Goal: Task Accomplishment & Management: Manage account settings

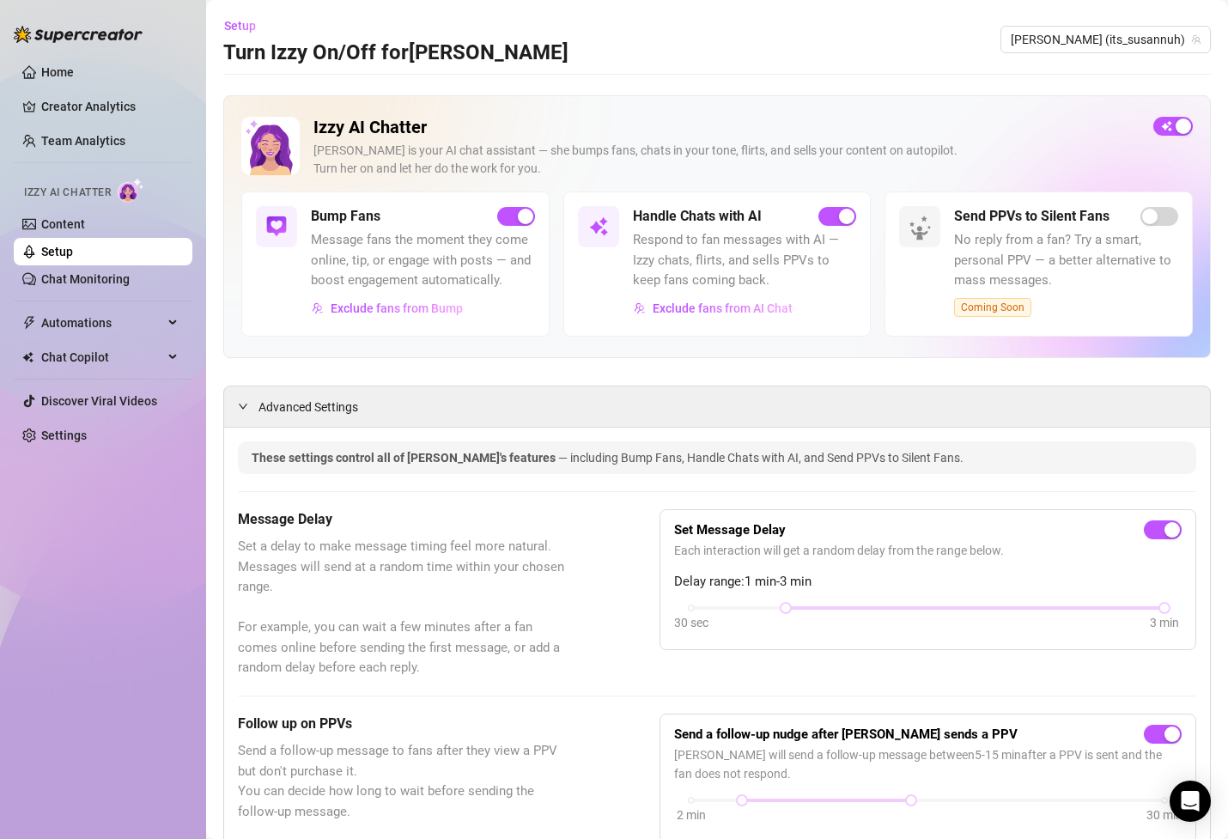
scroll to position [76, 0]
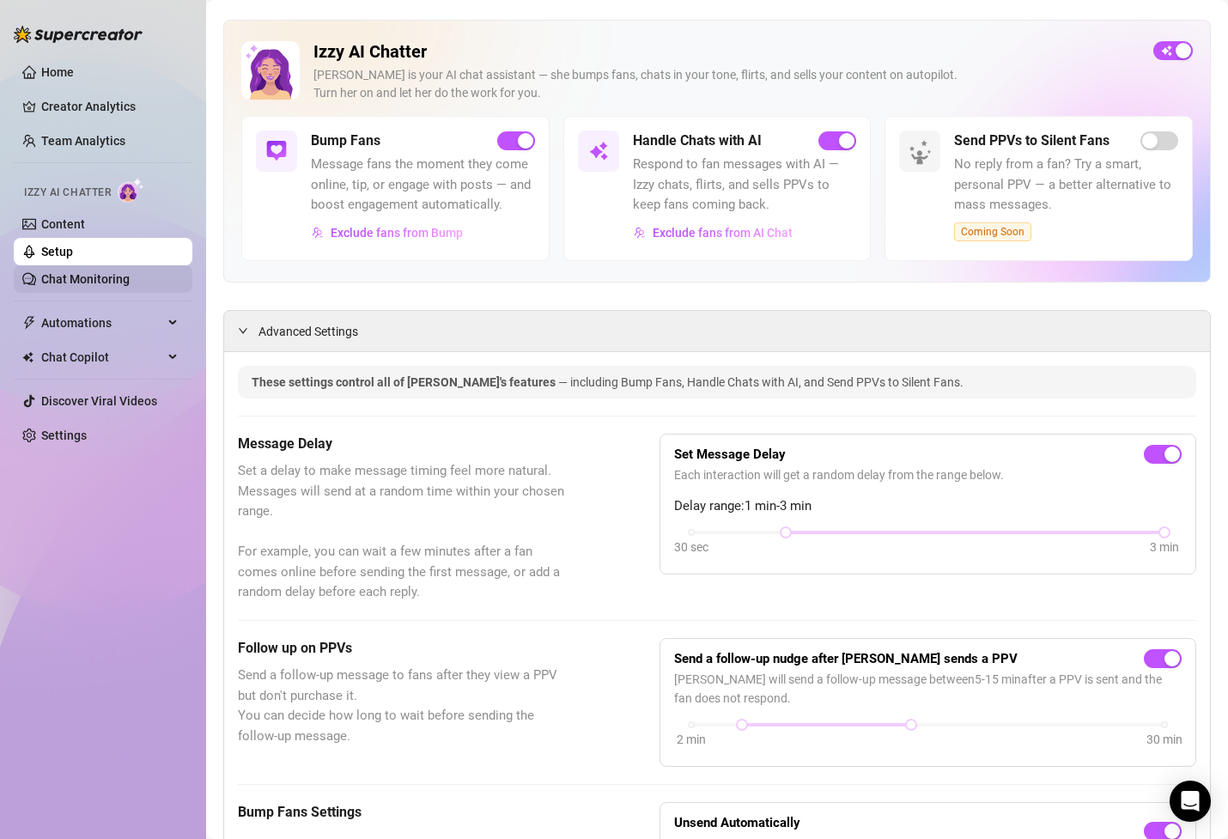
click at [130, 286] on link "Chat Monitoring" at bounding box center [85, 279] width 88 height 14
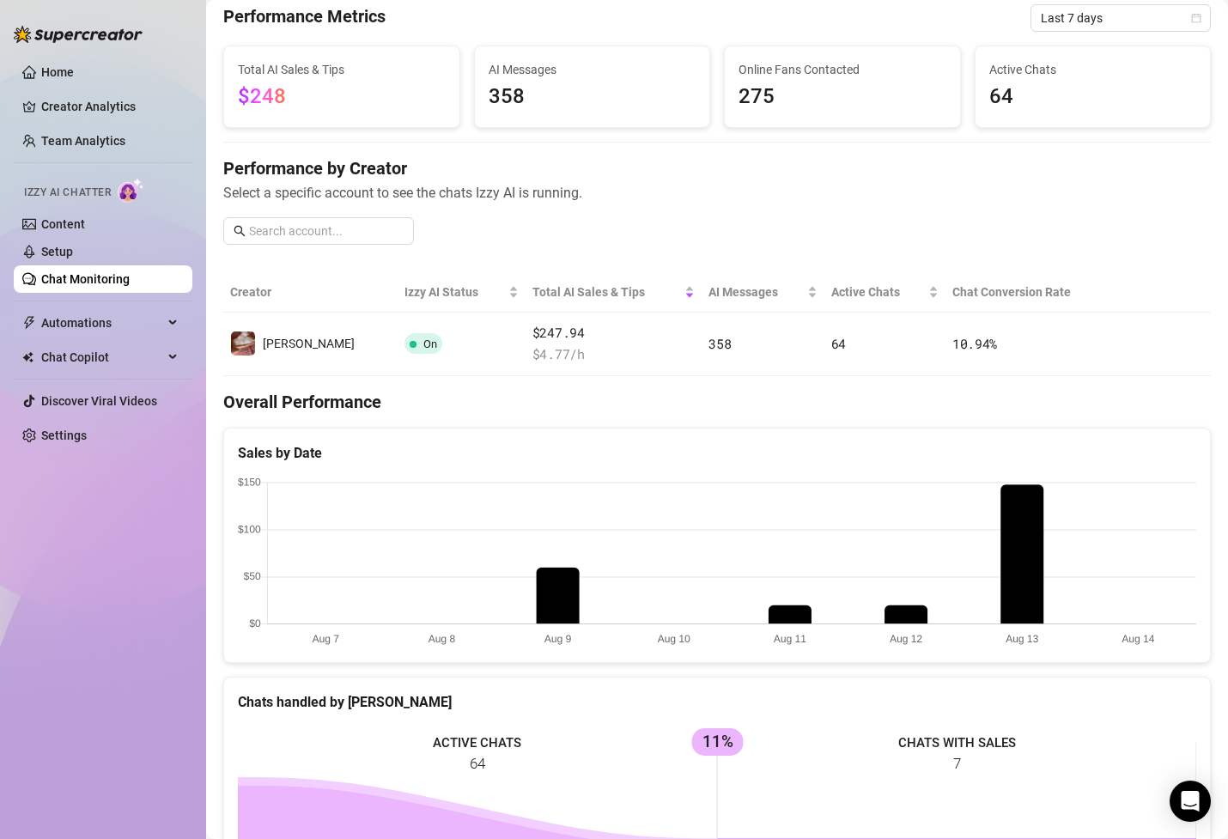
scroll to position [50, 0]
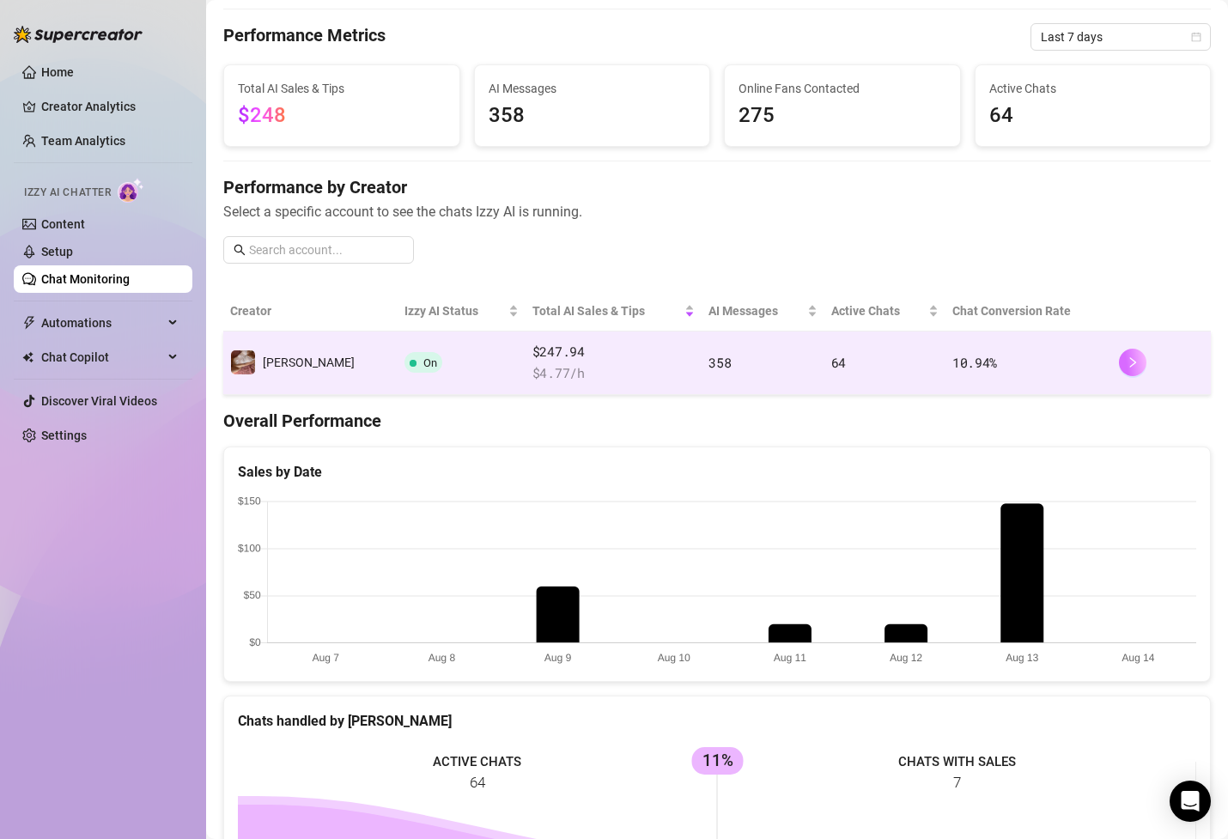
click at [1138, 368] on button "button" at bounding box center [1132, 362] width 27 height 27
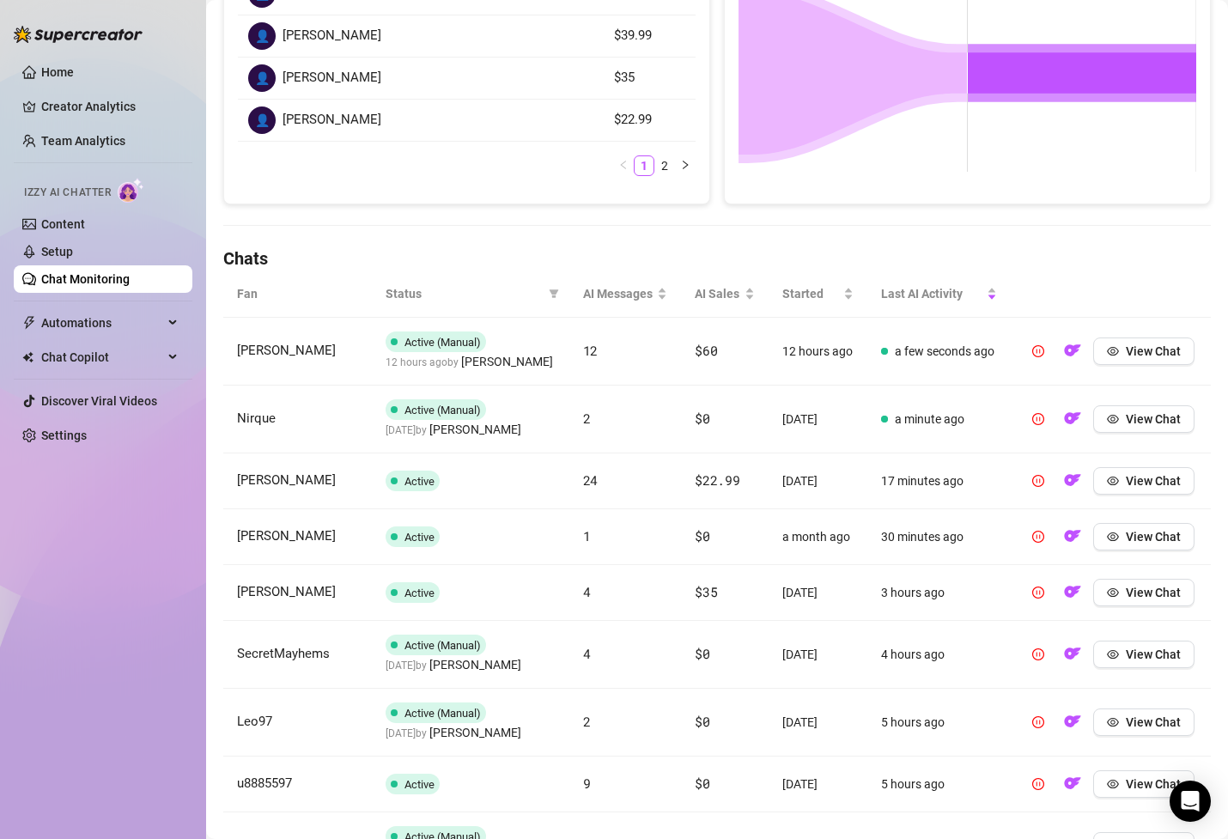
scroll to position [376, 0]
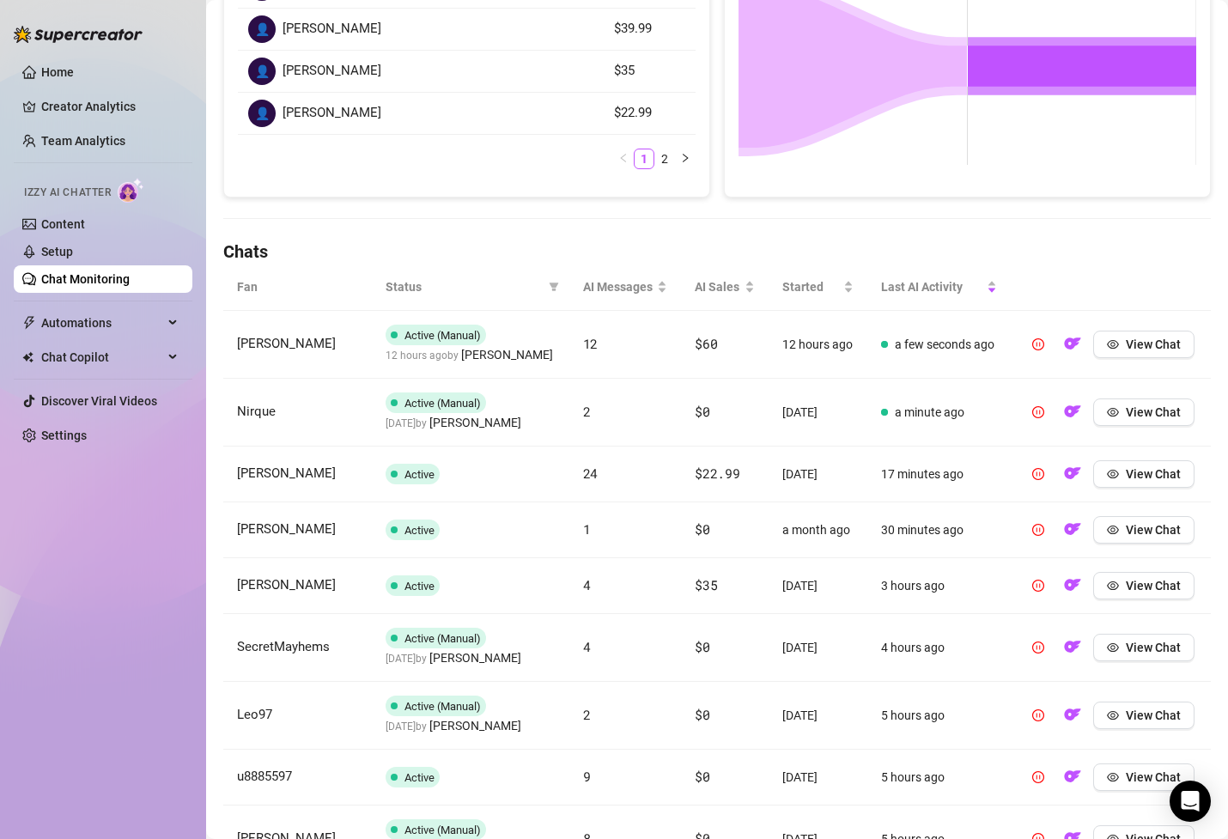
click at [498, 280] on span "Status" at bounding box center [464, 286] width 156 height 19
click at [555, 287] on icon "filter" at bounding box center [553, 287] width 9 height 9
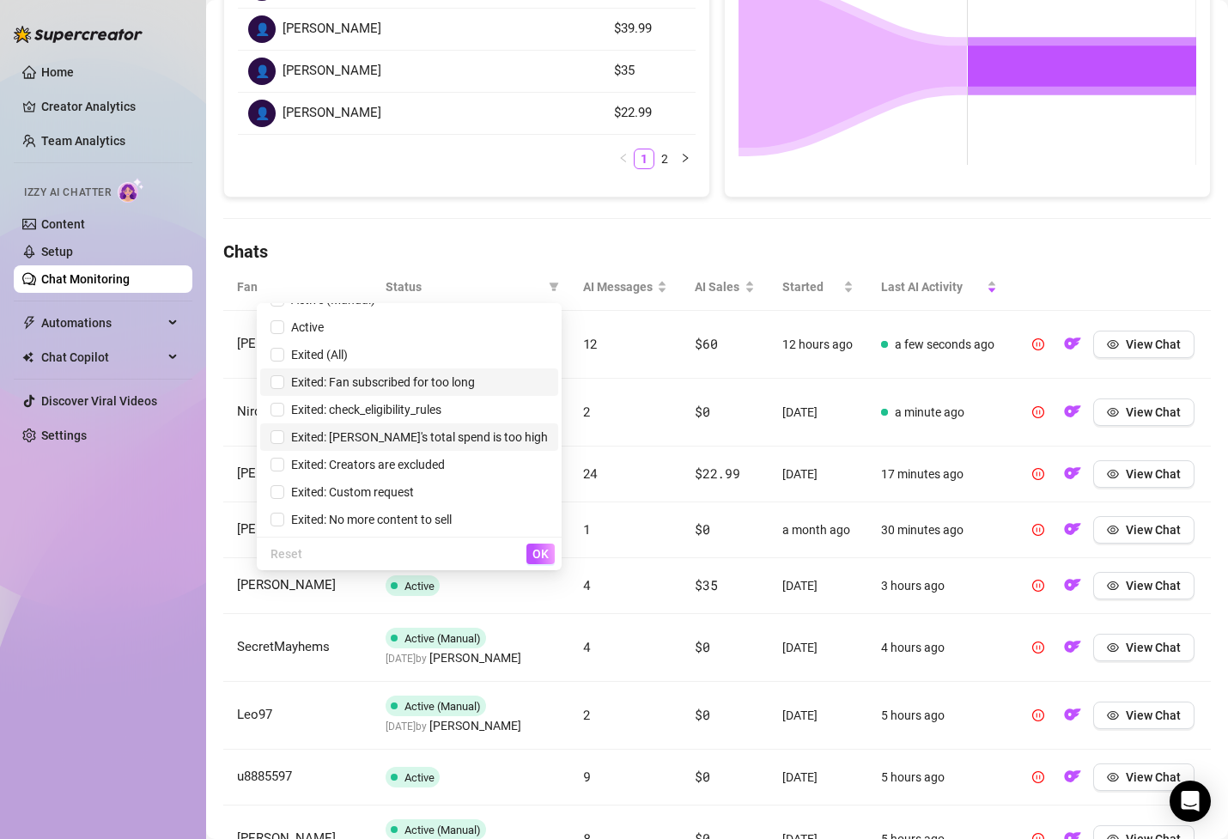
scroll to position [0, 0]
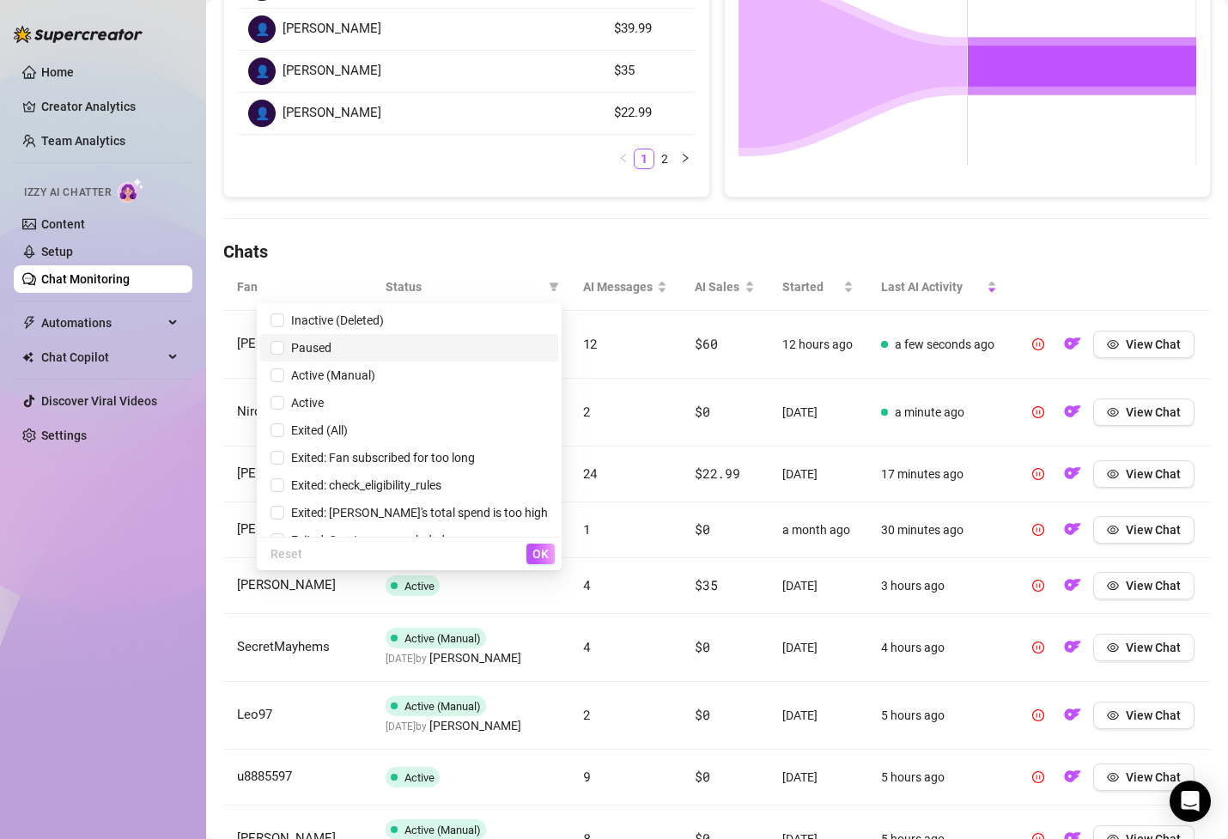
click at [455, 341] on span "Paused" at bounding box center [409, 347] width 277 height 19
click at [549, 560] on button "OK" at bounding box center [541, 554] width 28 height 21
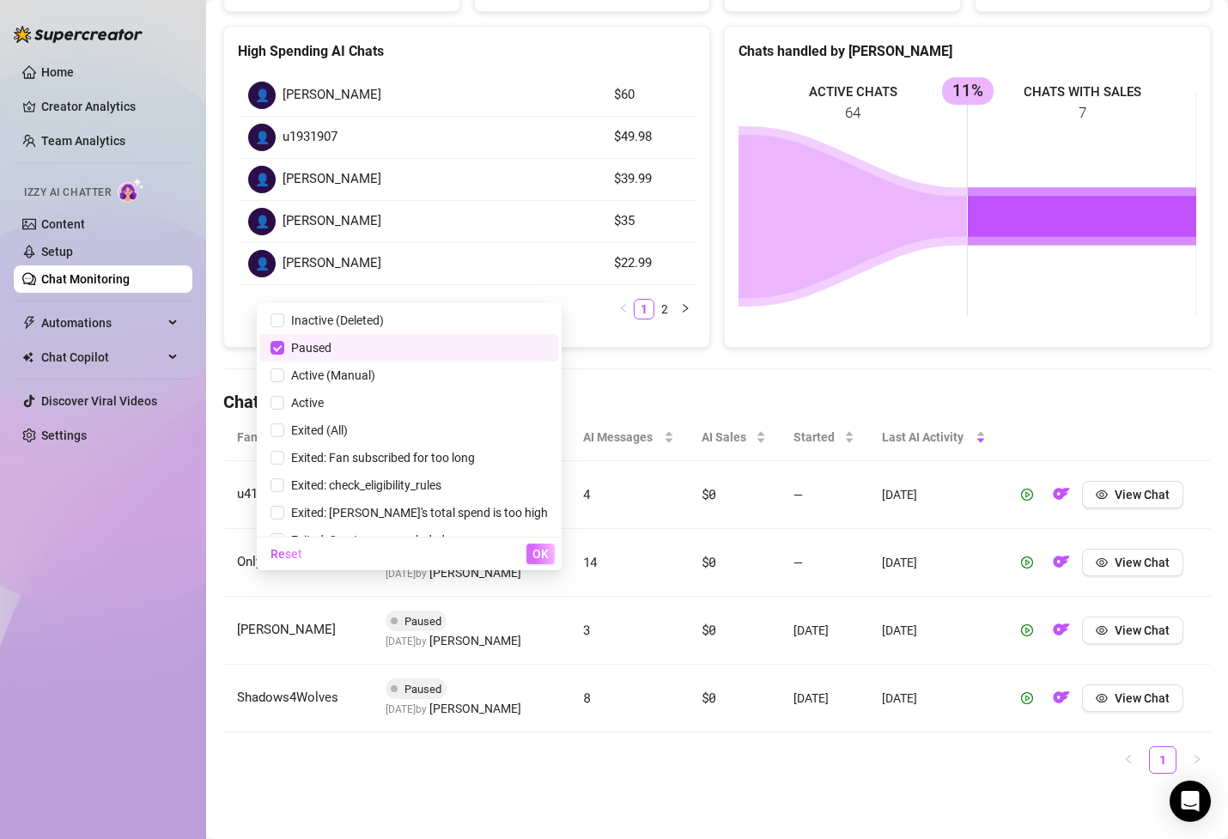
scroll to position [226, 0]
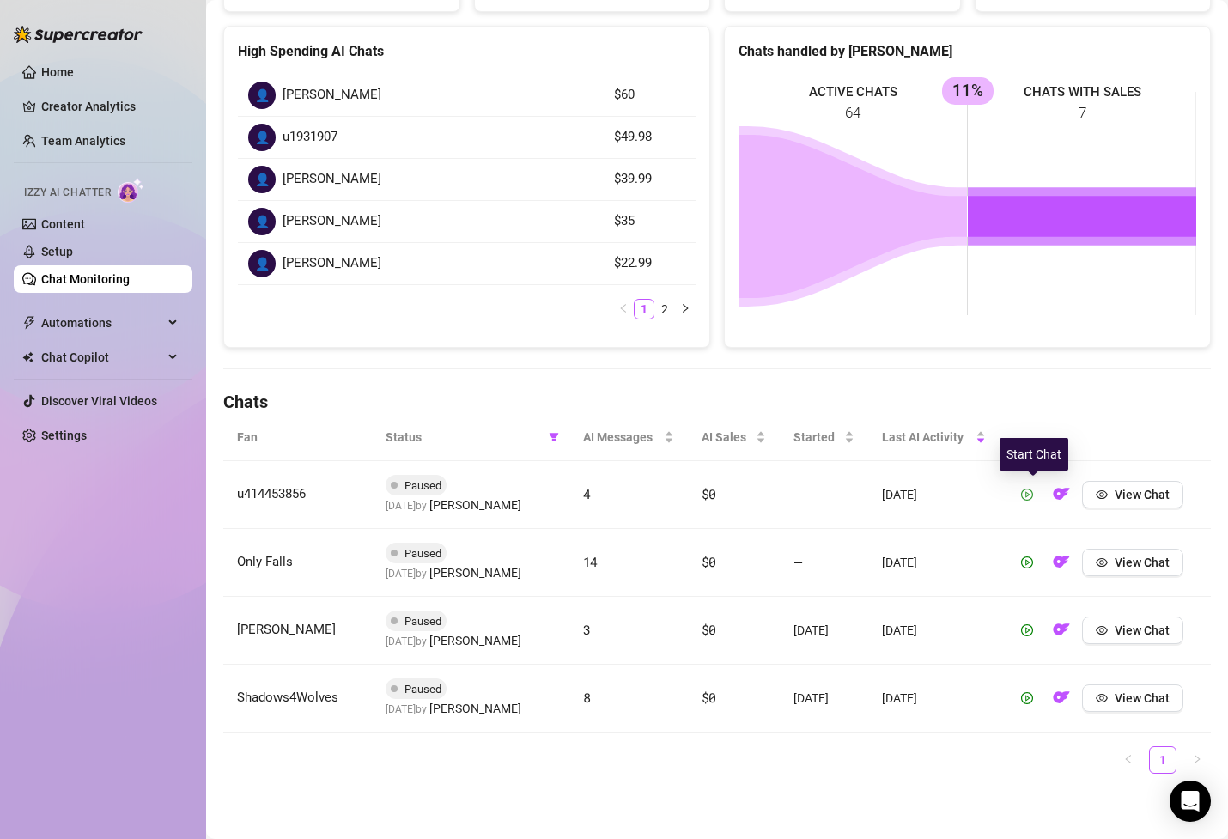
click at [1033, 496] on icon "play-circle" at bounding box center [1027, 495] width 12 height 12
click at [1032, 558] on icon "play-circle" at bounding box center [1027, 563] width 12 height 12
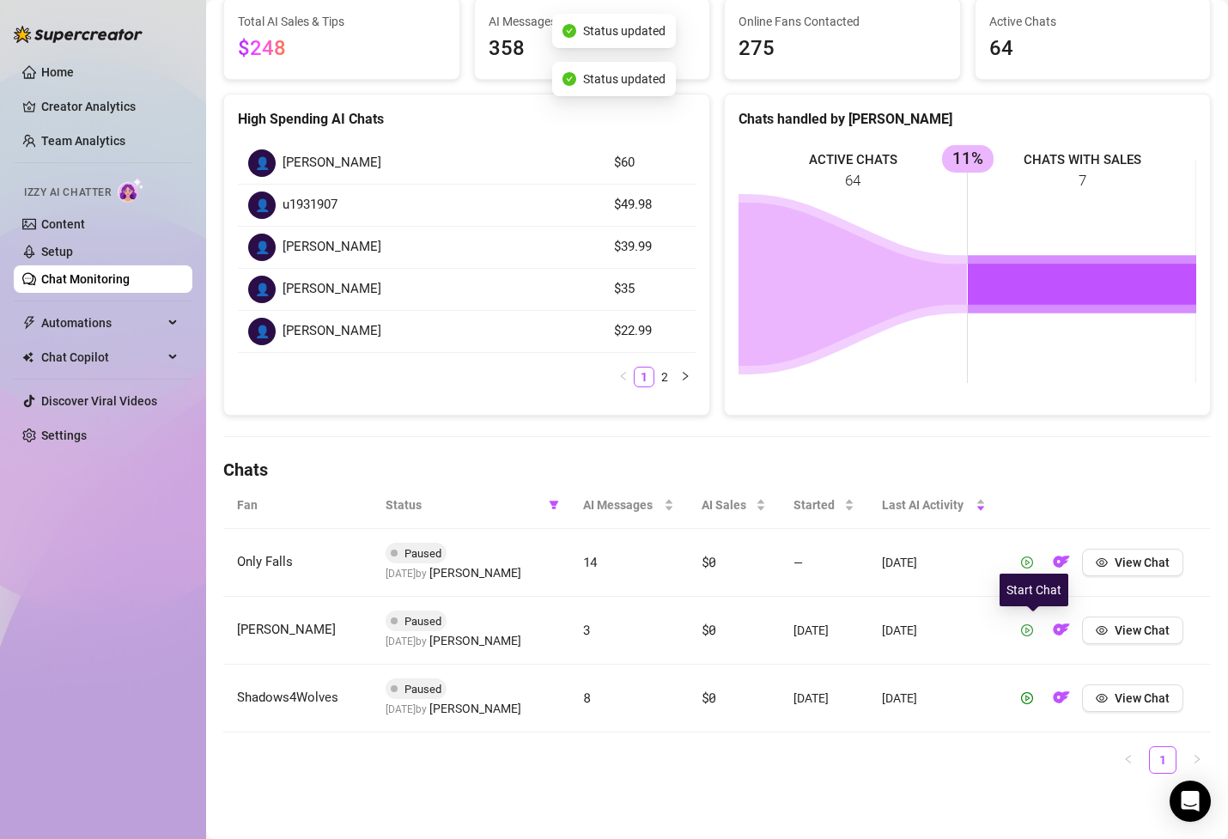
click at [1032, 635] on icon "play-circle" at bounding box center [1027, 630] width 12 height 12
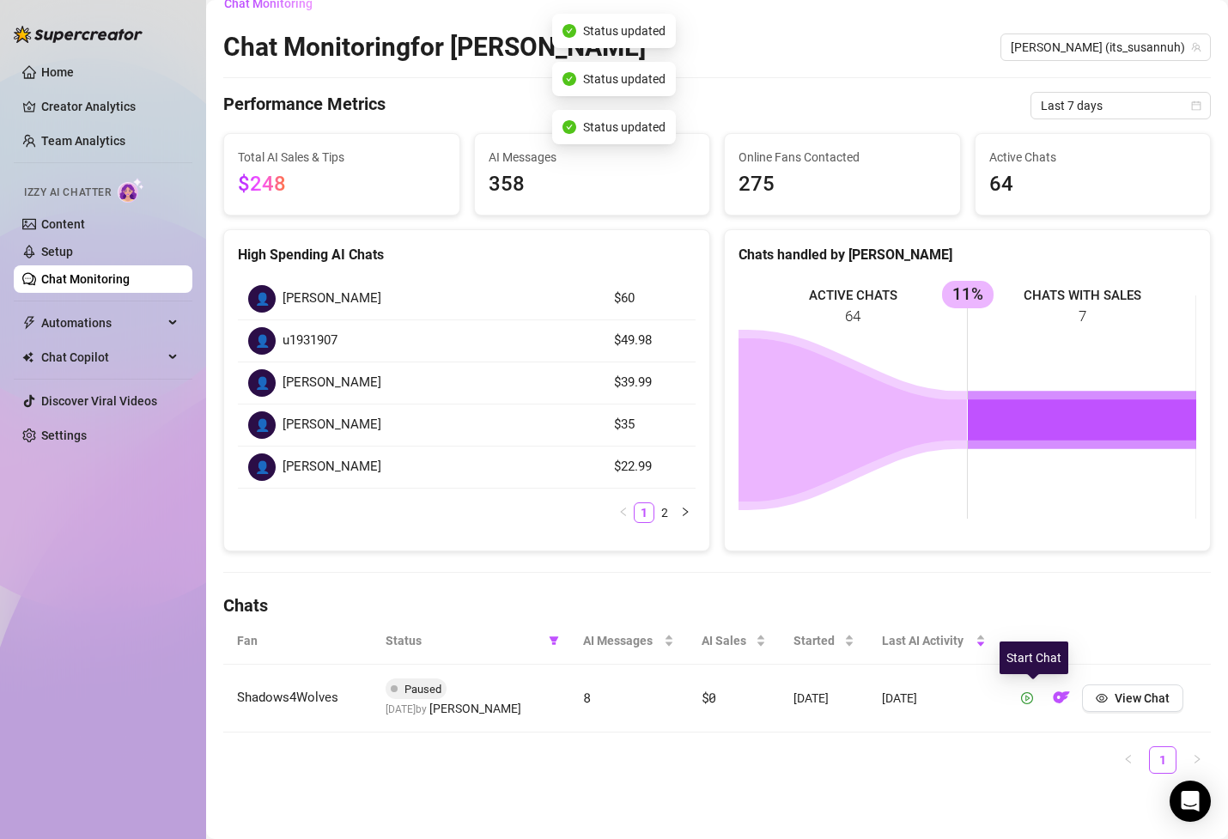
scroll to position [22, 0]
click at [1030, 709] on button "button" at bounding box center [1027, 698] width 27 height 27
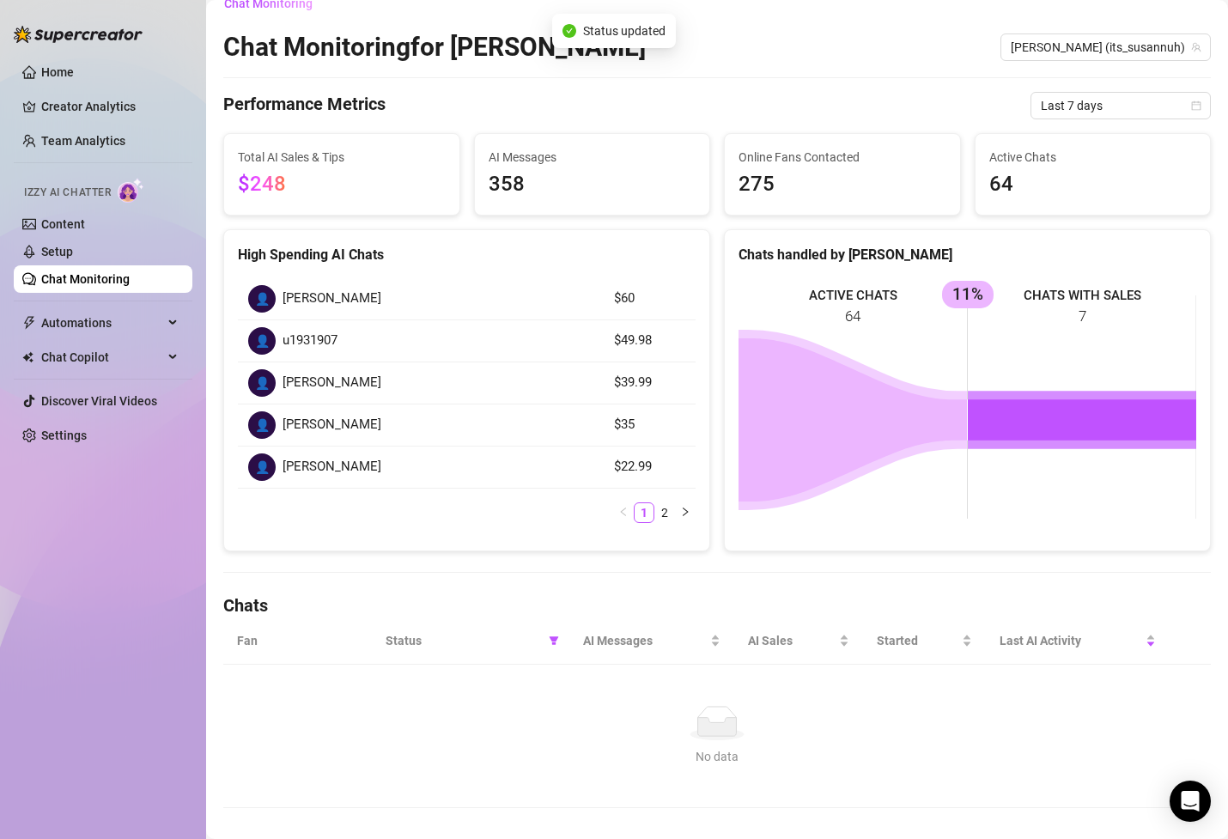
scroll to position [43, 0]
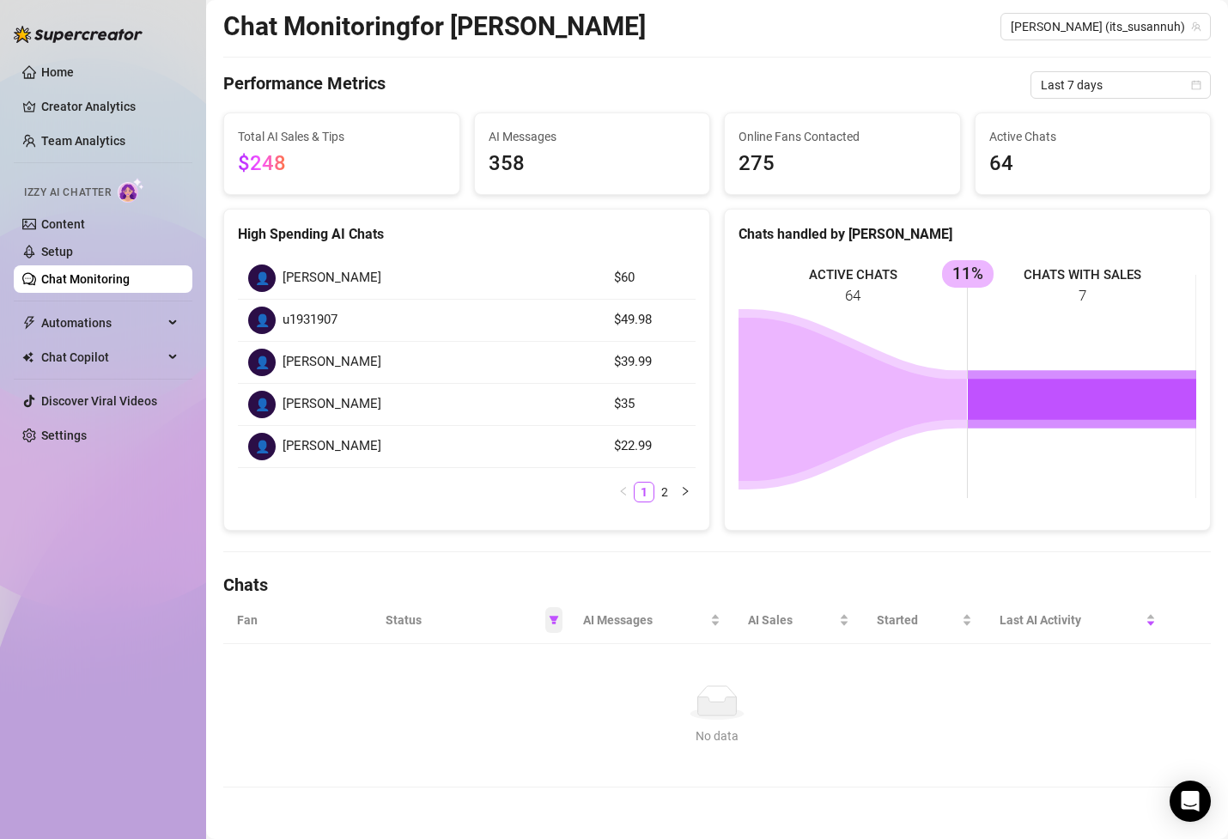
click at [557, 625] on span at bounding box center [553, 620] width 17 height 26
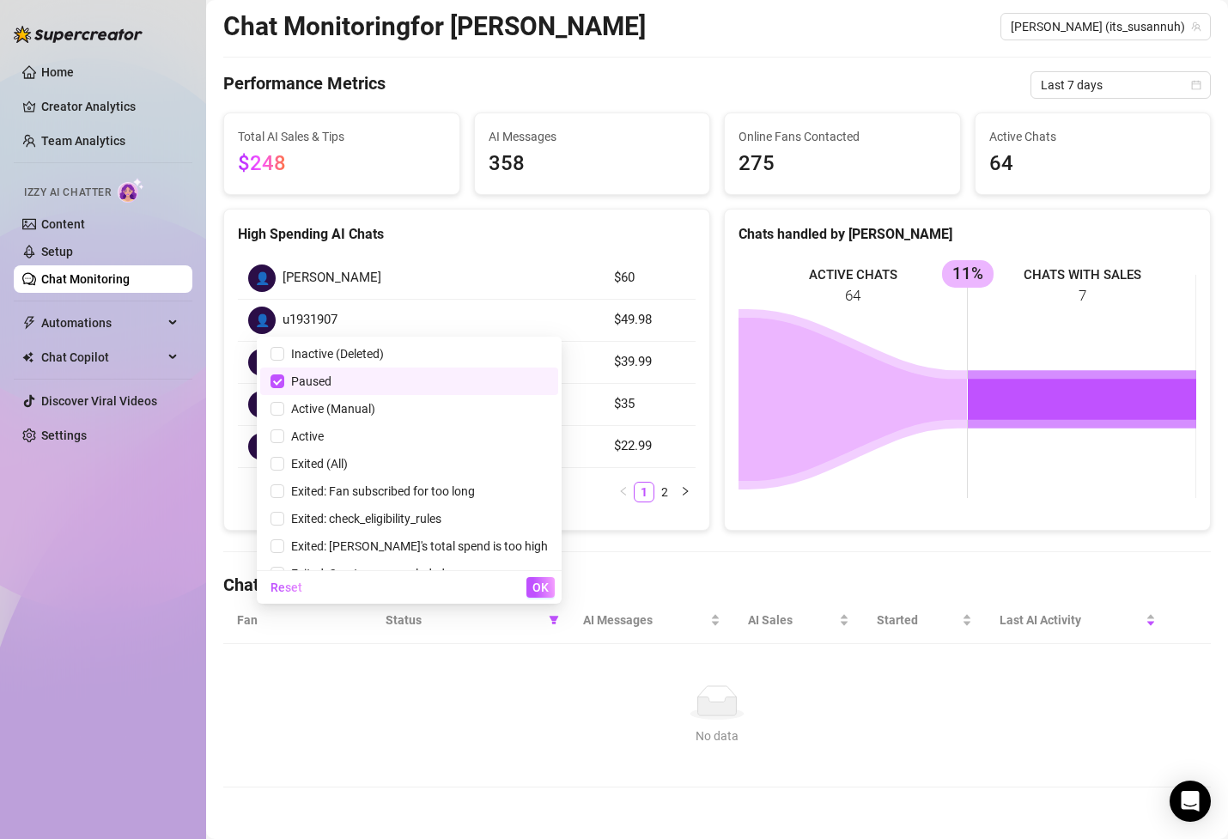
click at [459, 378] on span "Paused" at bounding box center [409, 381] width 277 height 19
checkbox input "false"
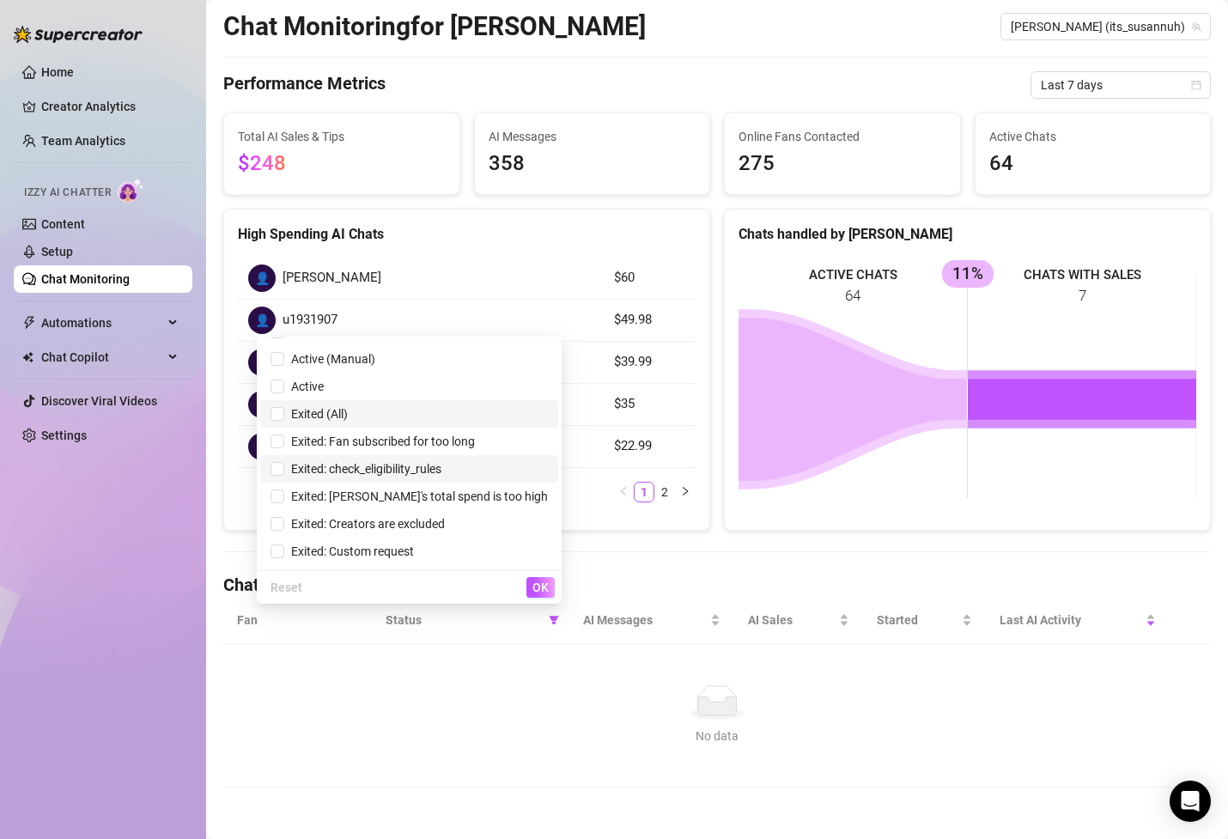
scroll to position [51, 0]
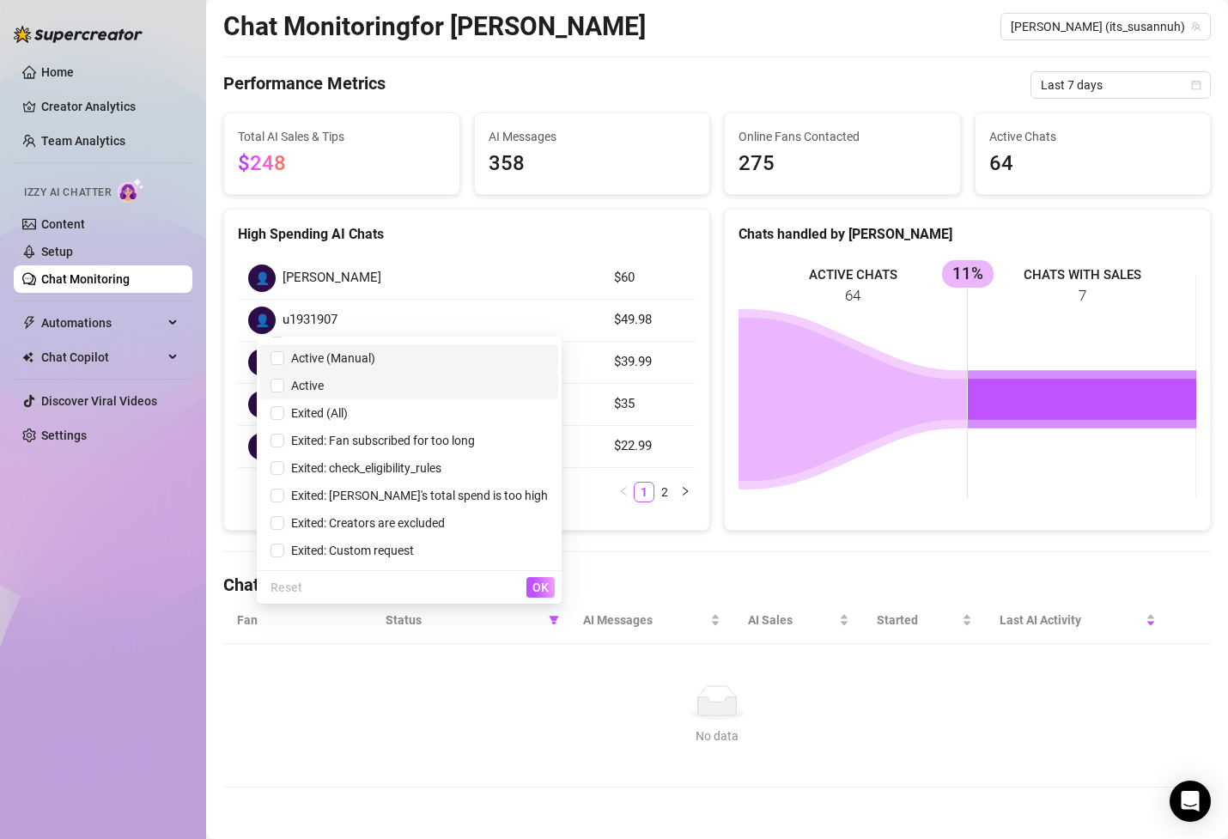
click at [451, 358] on span "Active (Manual)" at bounding box center [409, 358] width 277 height 19
click at [542, 585] on span "OK" at bounding box center [541, 588] width 16 height 14
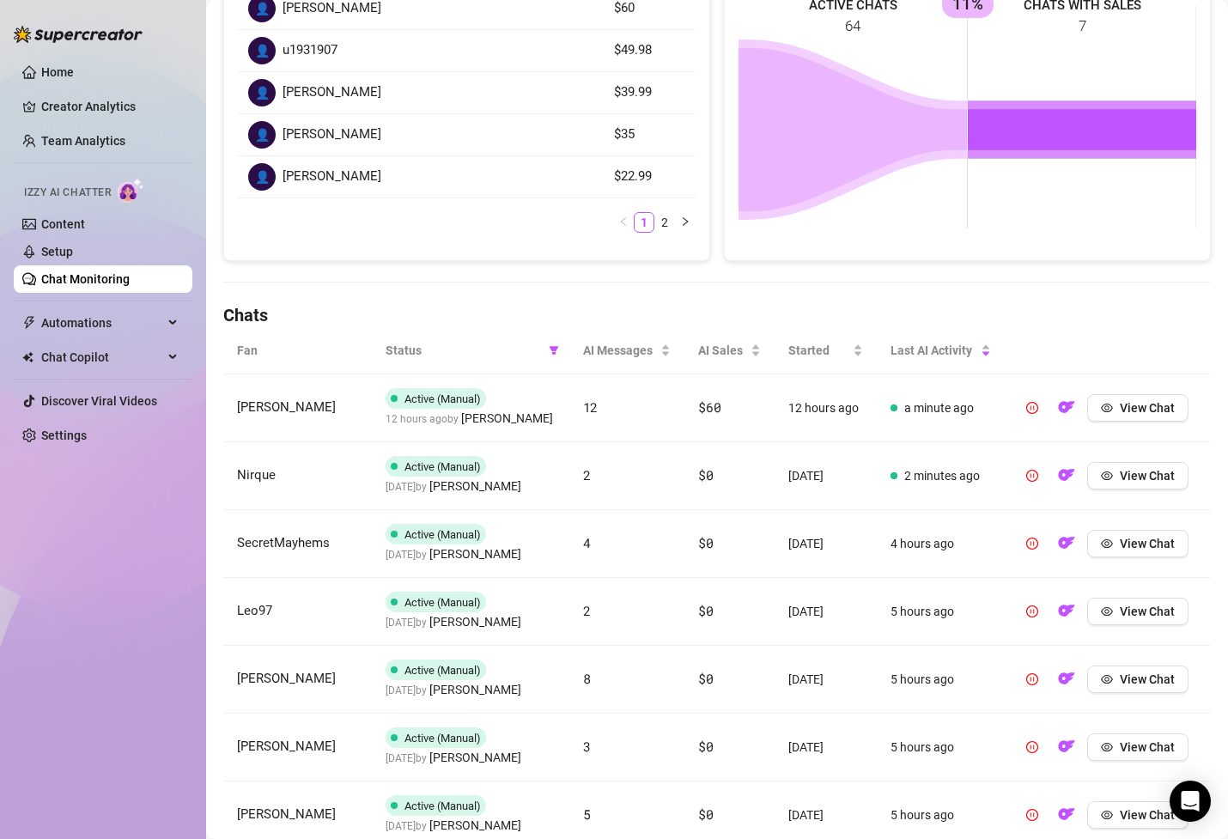
scroll to position [315, 0]
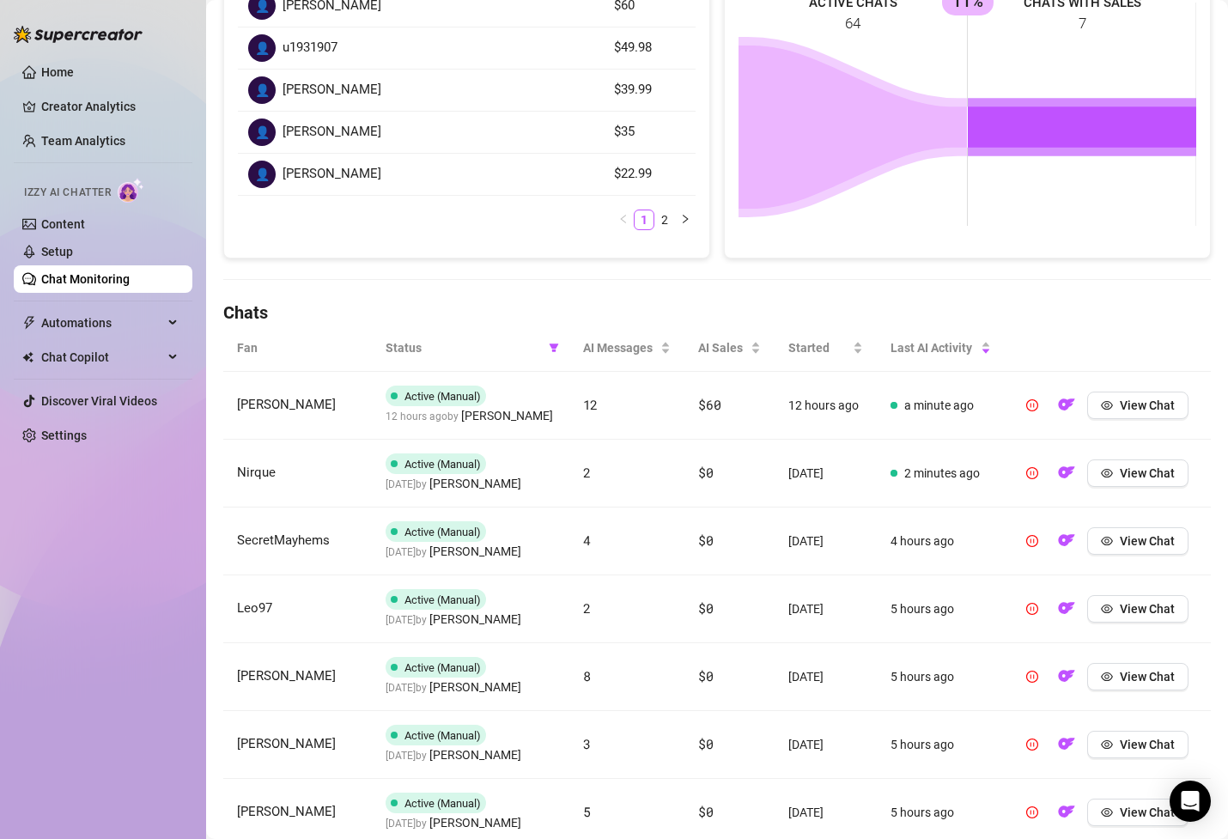
click at [691, 549] on td "$0" at bounding box center [729, 542] width 89 height 68
click at [810, 349] on span "Started" at bounding box center [818, 347] width 61 height 19
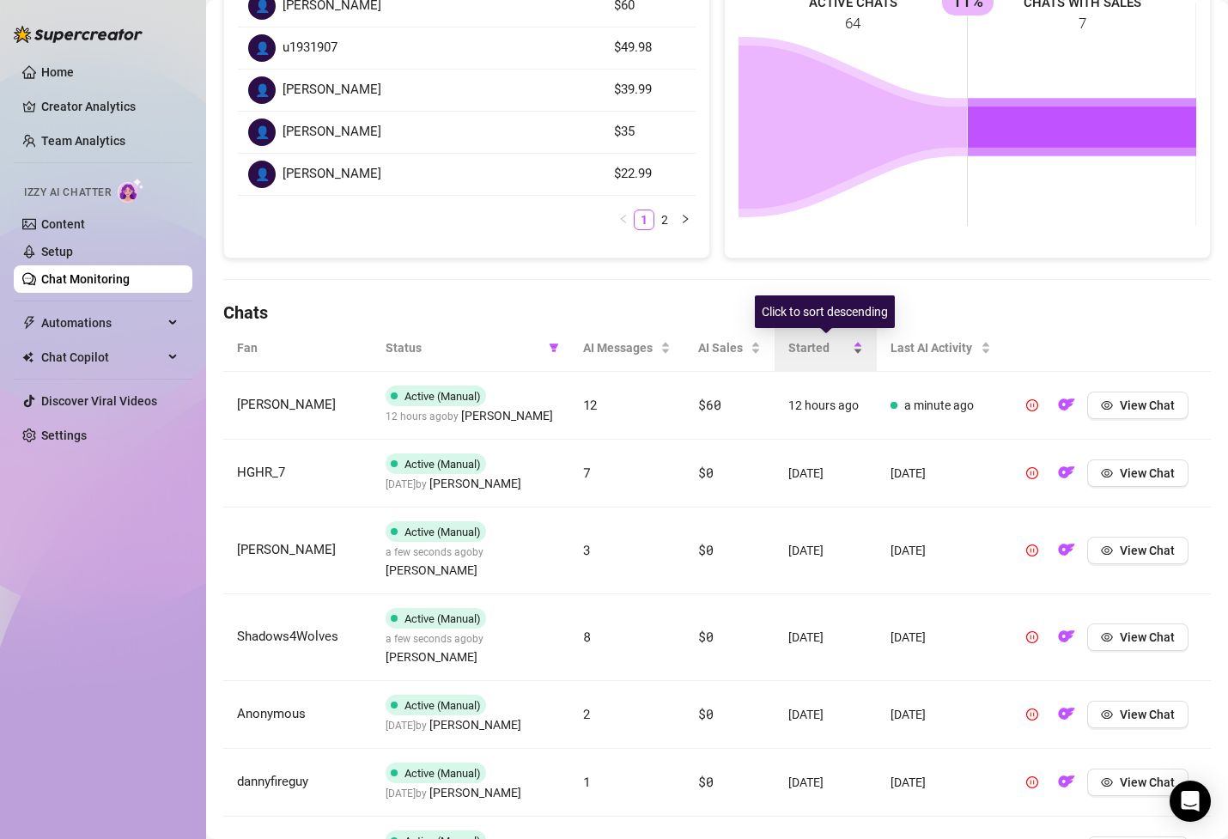
click at [810, 349] on span "Started" at bounding box center [818, 347] width 61 height 19
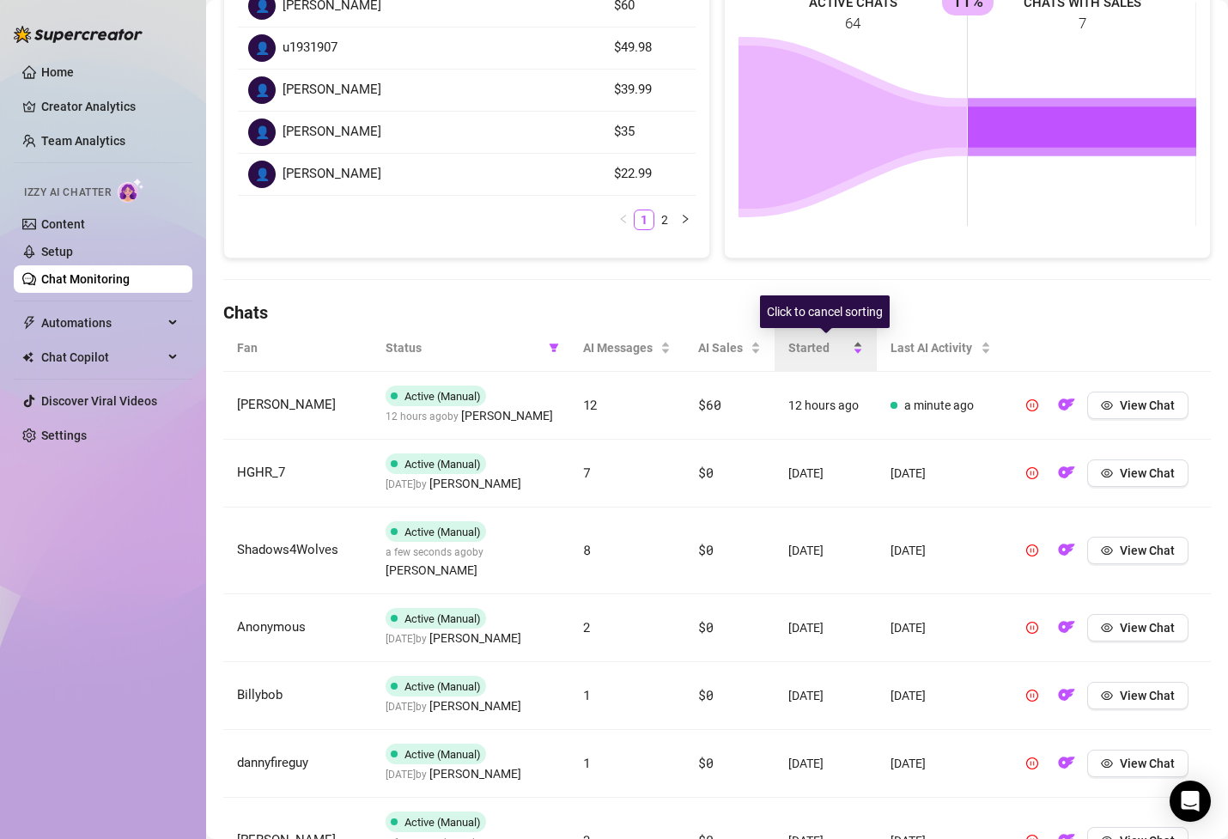
click at [810, 349] on span "Started" at bounding box center [818, 347] width 61 height 19
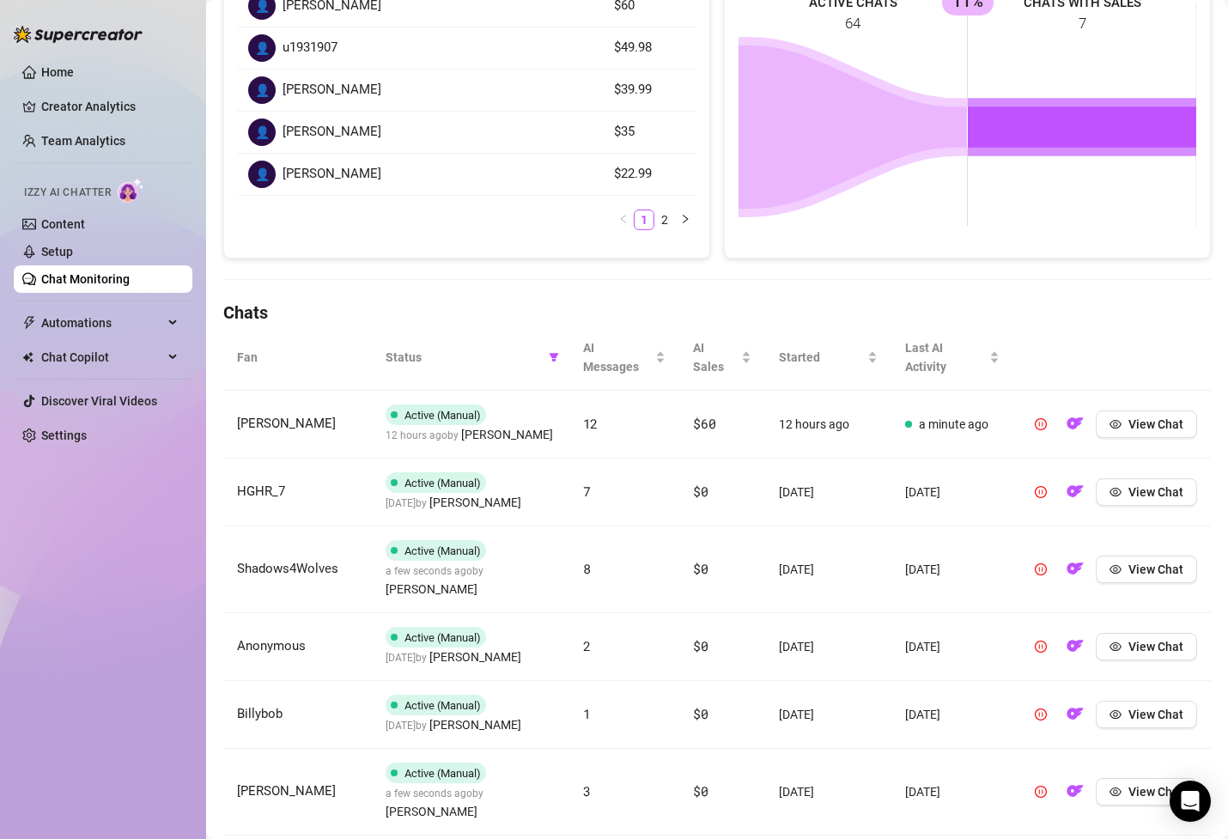
click at [473, 354] on span "Status" at bounding box center [464, 357] width 156 height 19
click at [553, 356] on icon "filter" at bounding box center [553, 357] width 9 height 9
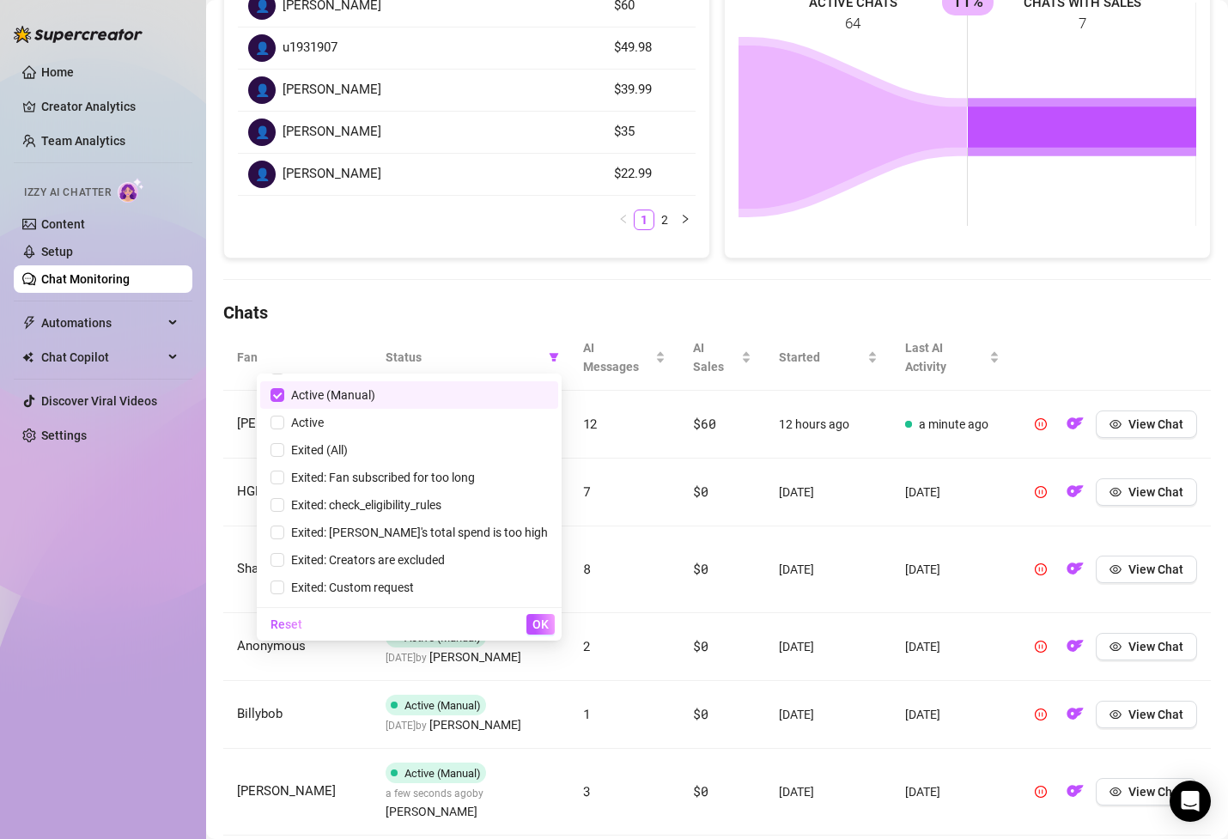
click at [468, 399] on span "Active (Manual)" at bounding box center [409, 395] width 277 height 19
checkbox input "false"
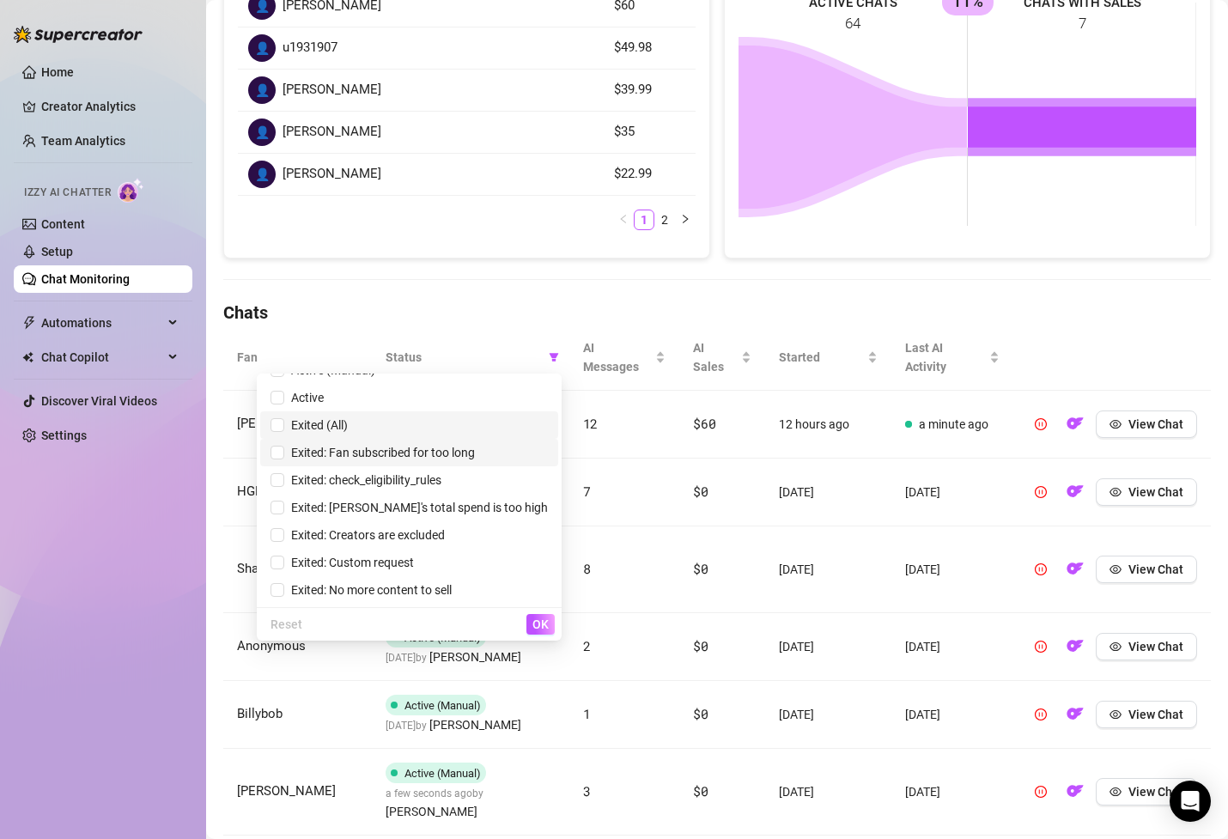
click at [464, 429] on span "Exited (All)" at bounding box center [409, 425] width 277 height 19
click at [549, 626] on button "OK" at bounding box center [541, 624] width 28 height 21
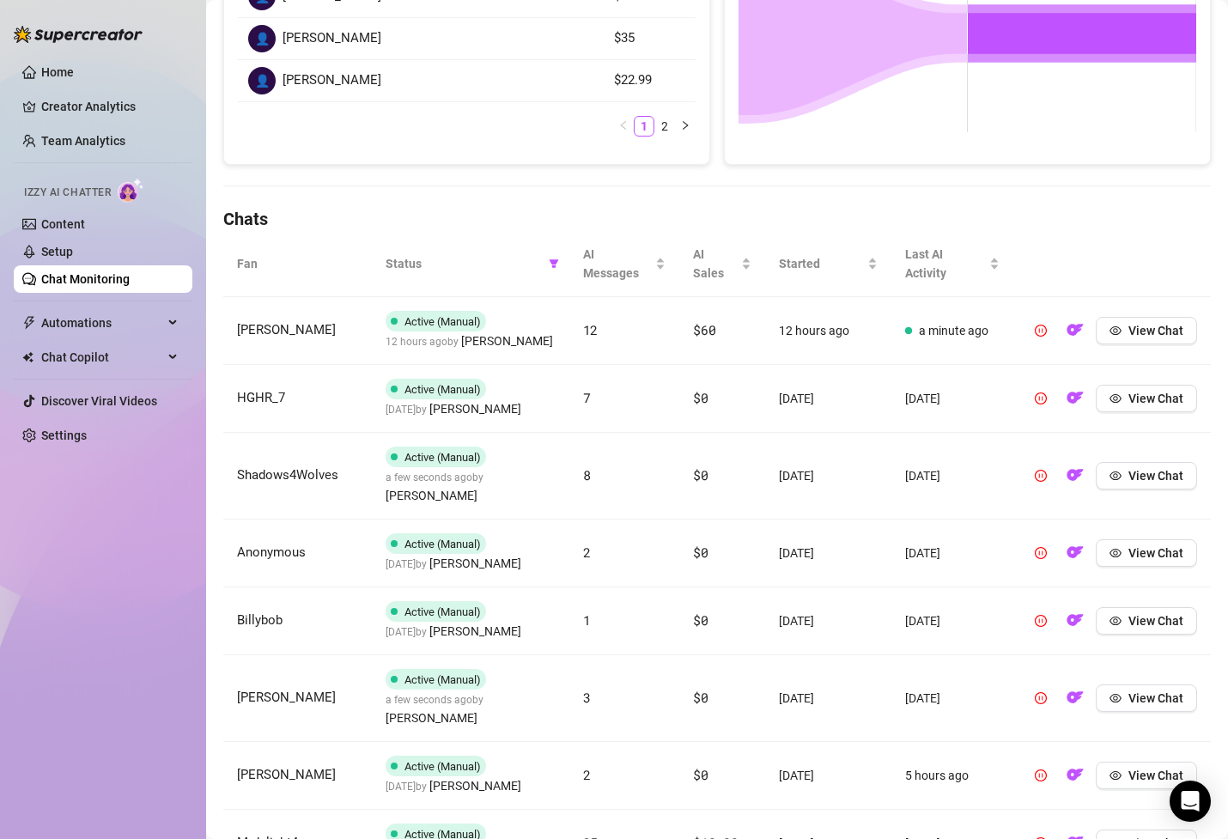
scroll to position [444, 0]
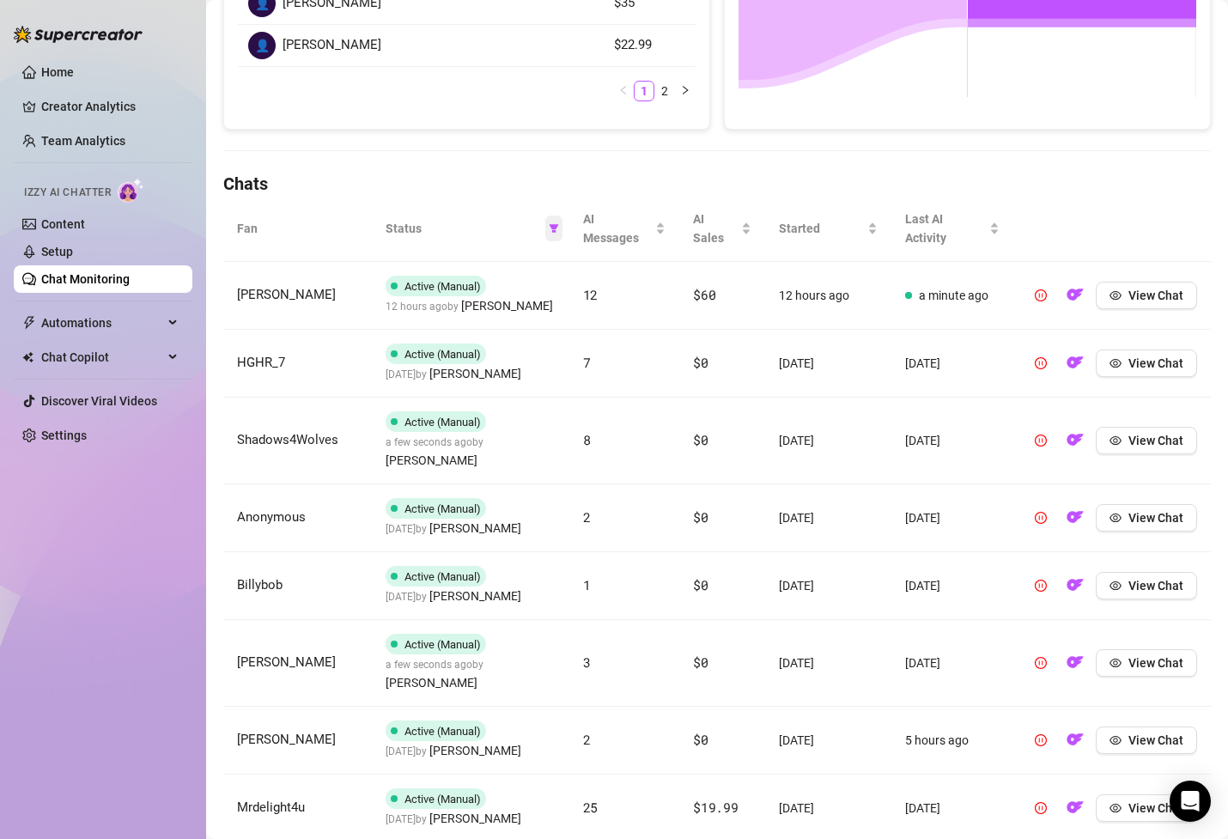
click at [551, 225] on icon "filter" at bounding box center [553, 228] width 9 height 9
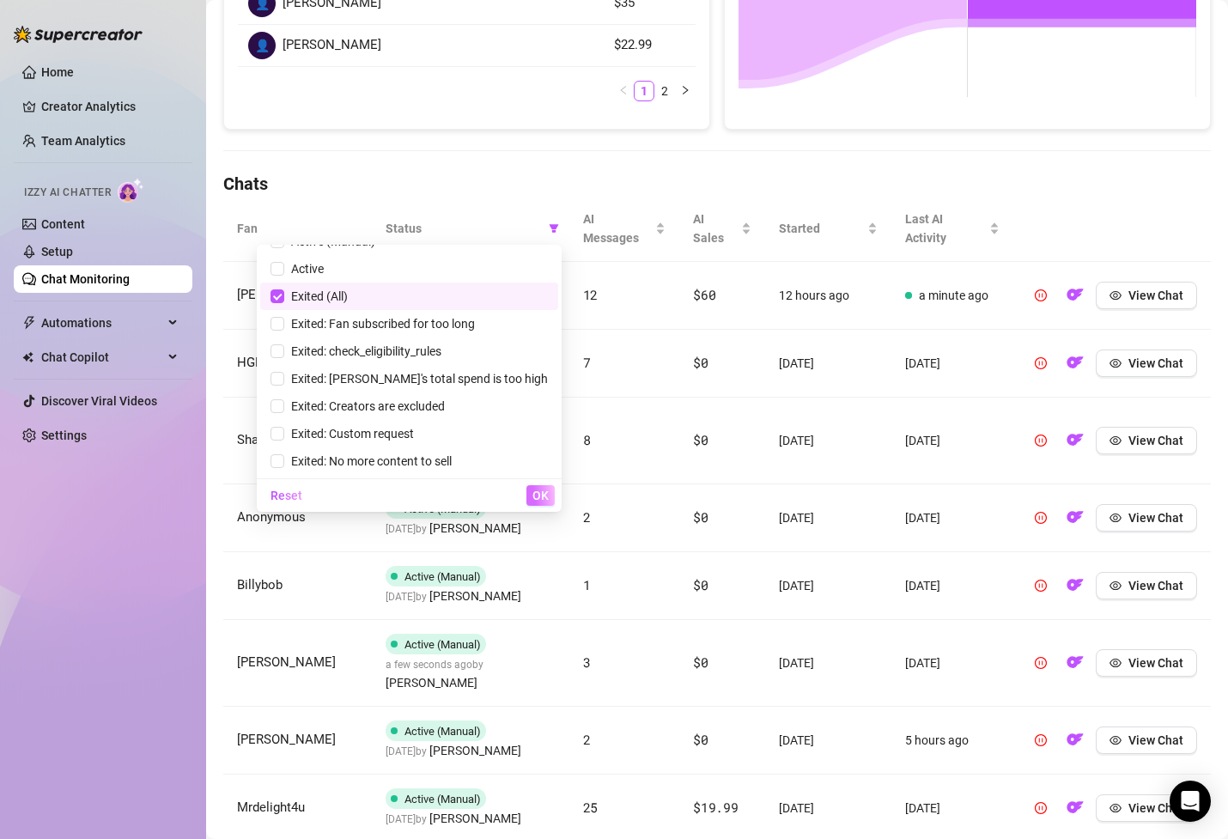
click at [540, 496] on span "OK" at bounding box center [541, 496] width 16 height 14
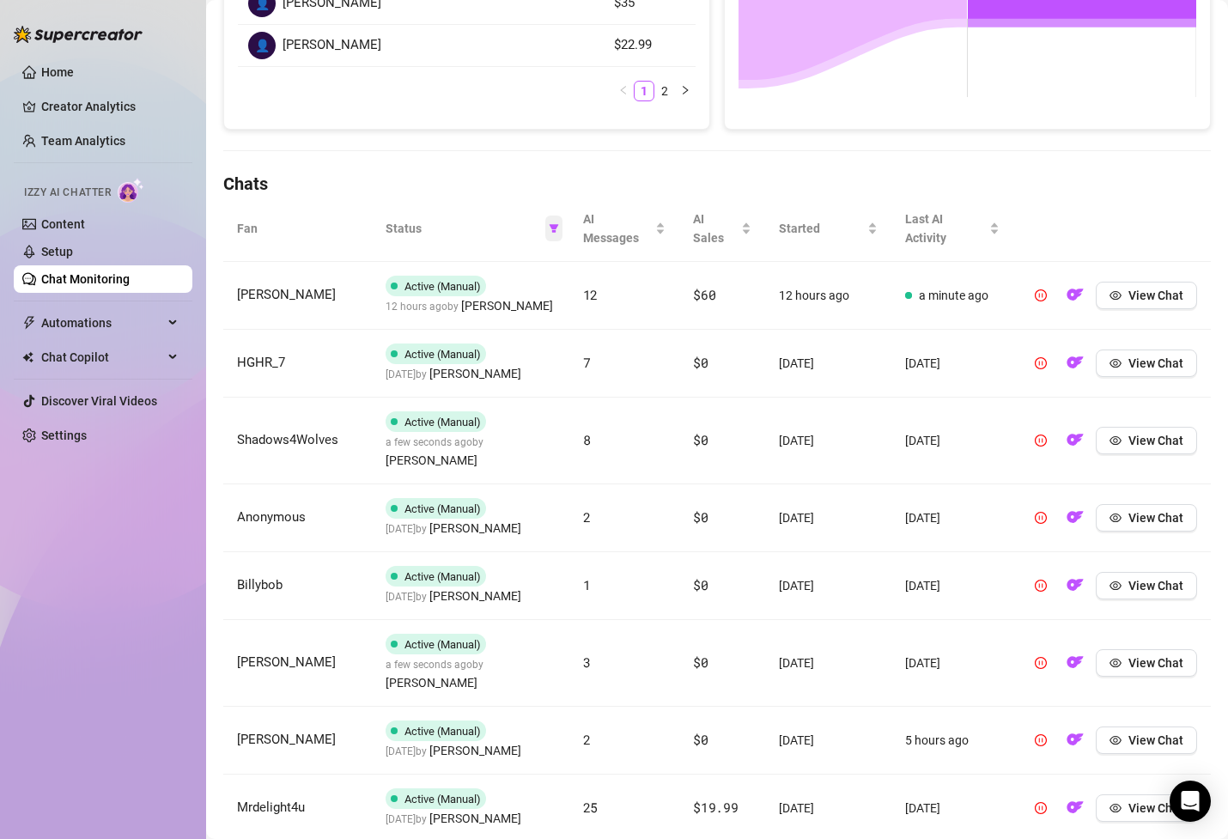
click at [555, 233] on span at bounding box center [553, 229] width 17 height 26
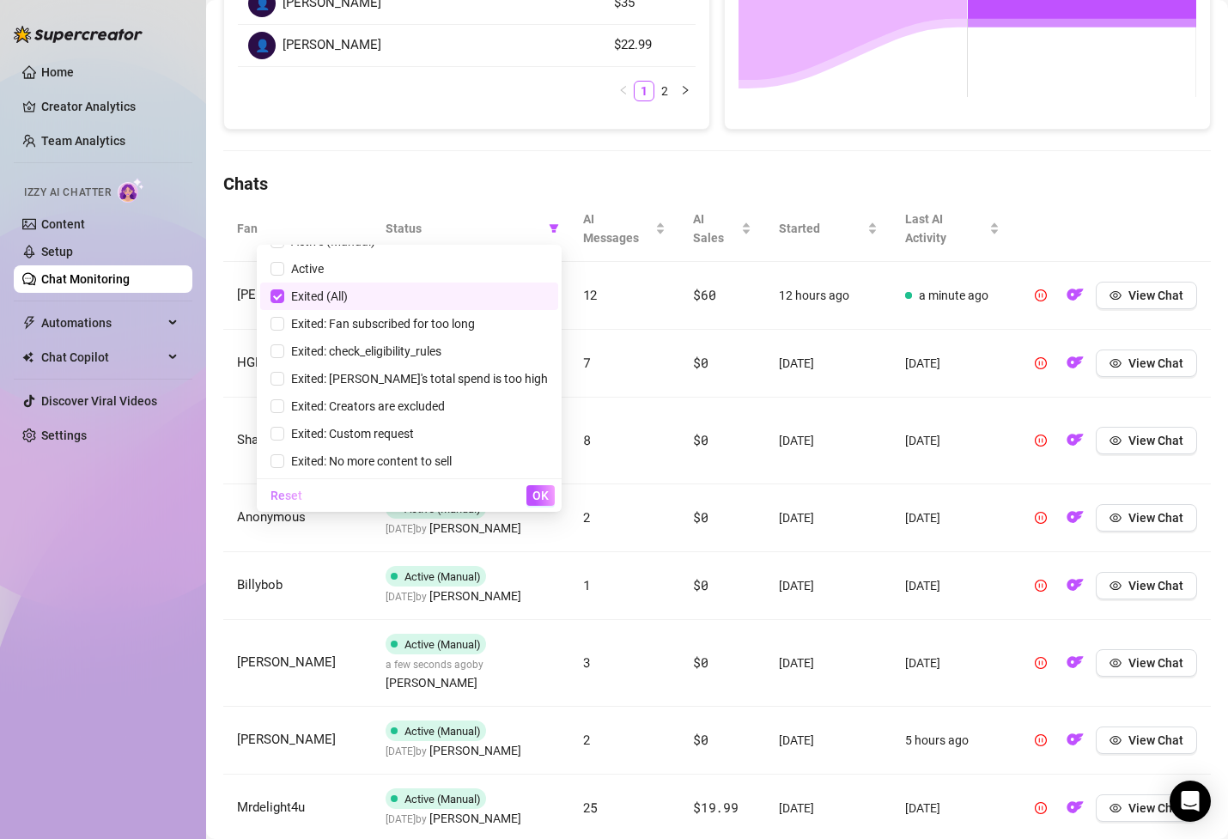
click at [302, 491] on span "Reset" at bounding box center [287, 496] width 32 height 14
click at [540, 496] on span "OK" at bounding box center [541, 496] width 16 height 14
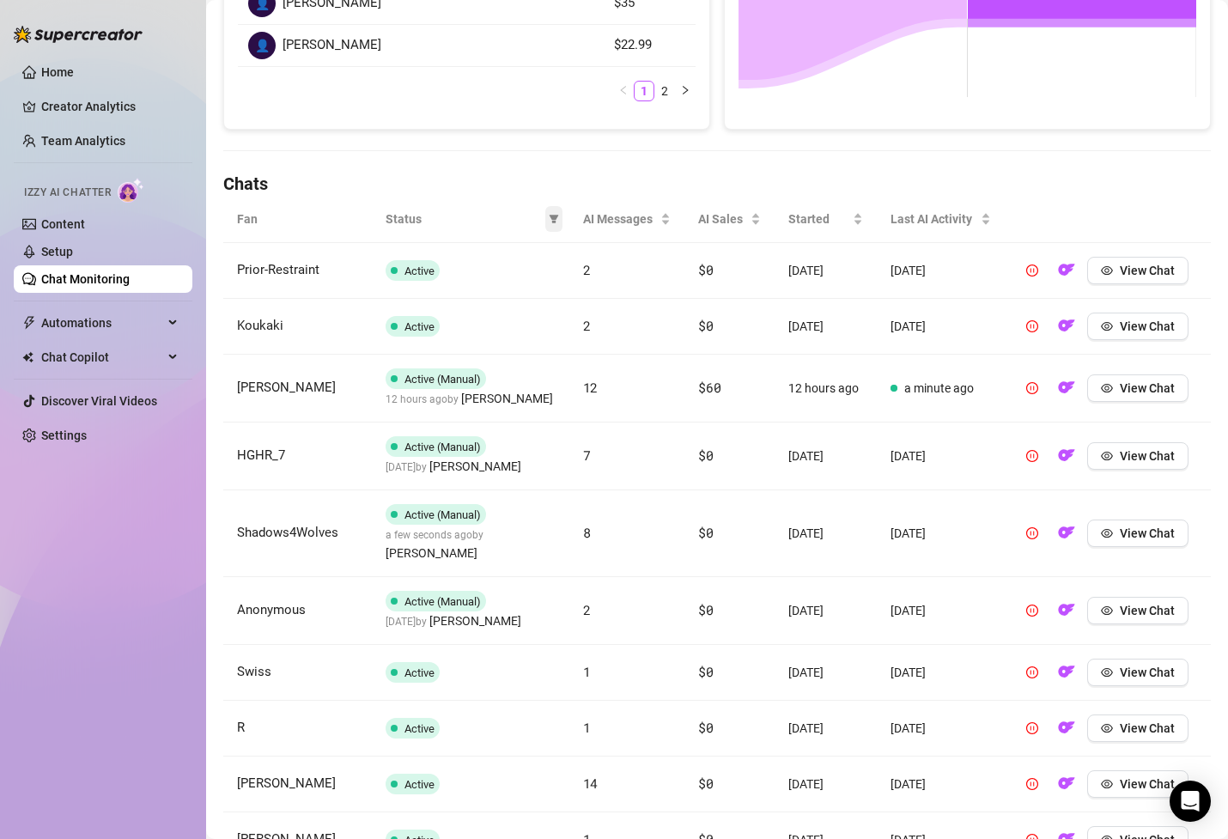
click at [556, 214] on icon "filter" at bounding box center [554, 219] width 10 height 10
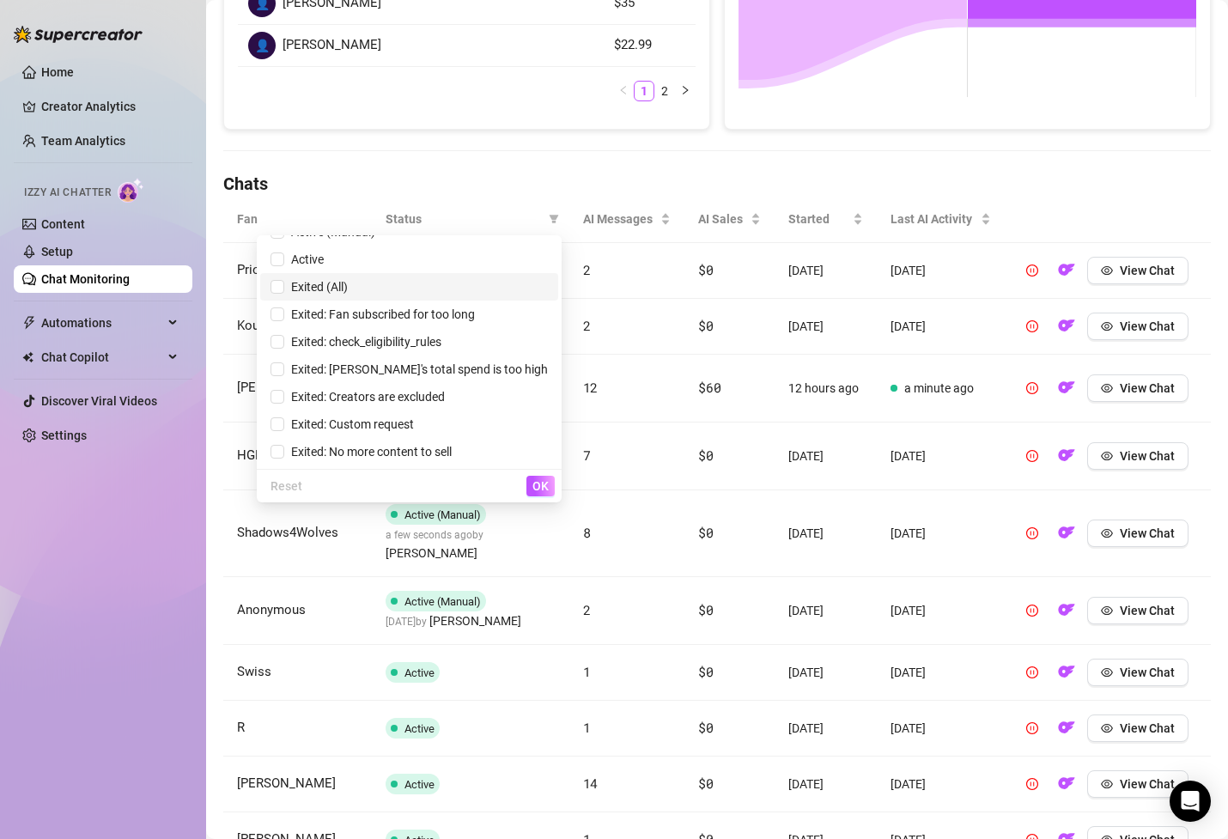
click at [450, 296] on li "Exited (All)" at bounding box center [409, 286] width 298 height 27
click at [539, 485] on span "OK" at bounding box center [541, 486] width 16 height 14
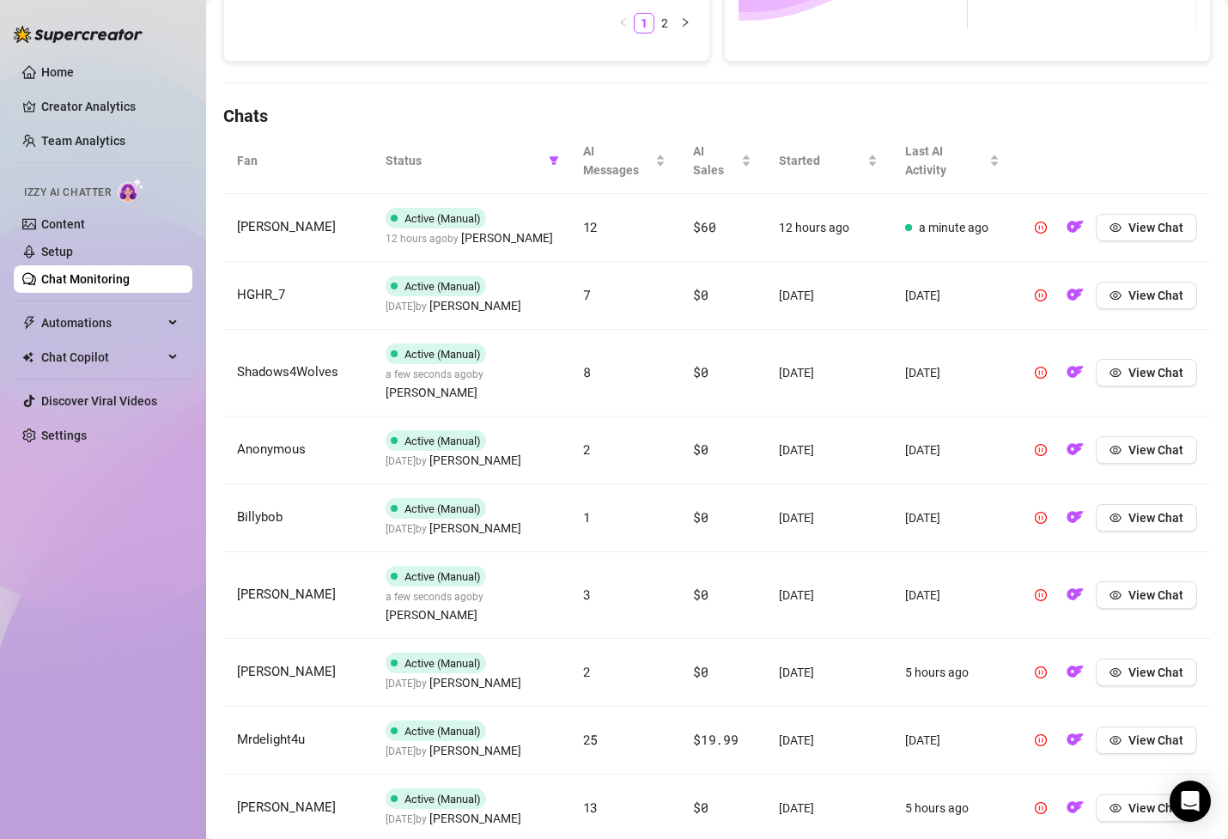
scroll to position [521, 0]
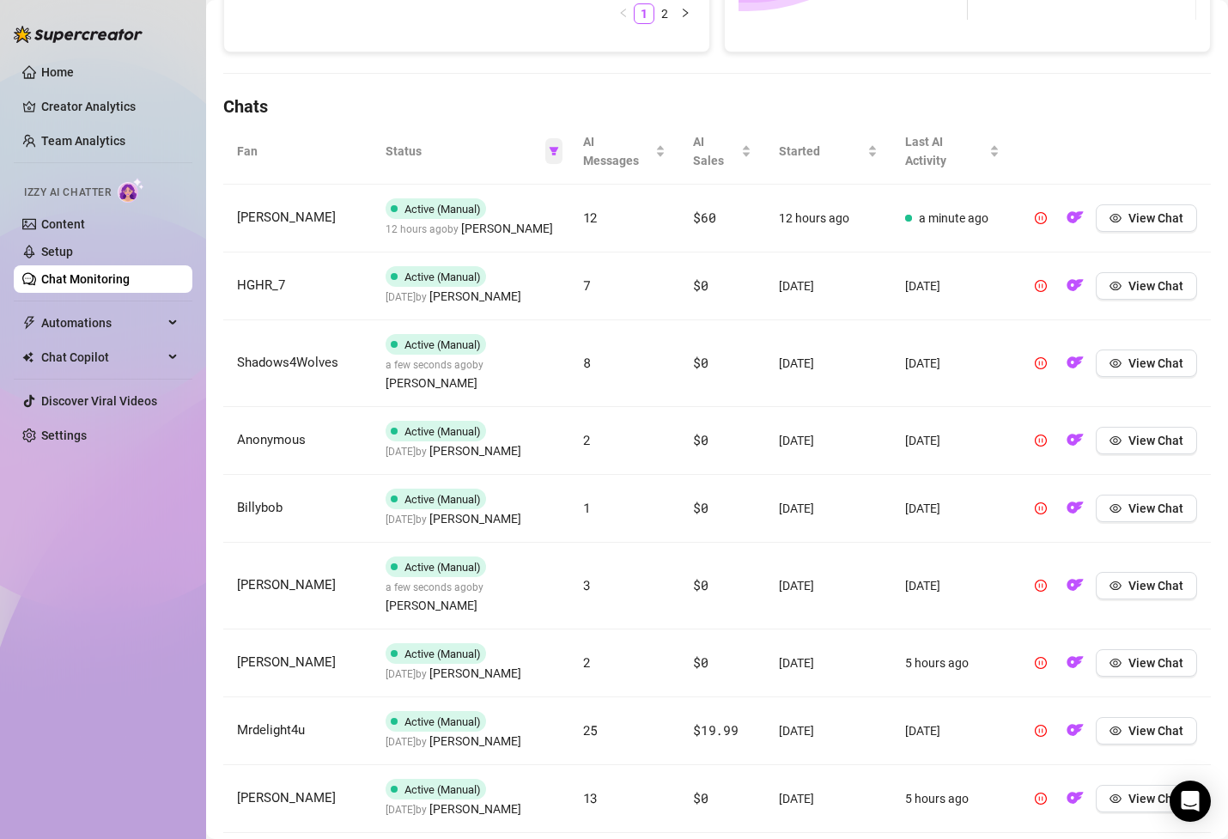
click at [560, 151] on span at bounding box center [553, 151] width 17 height 26
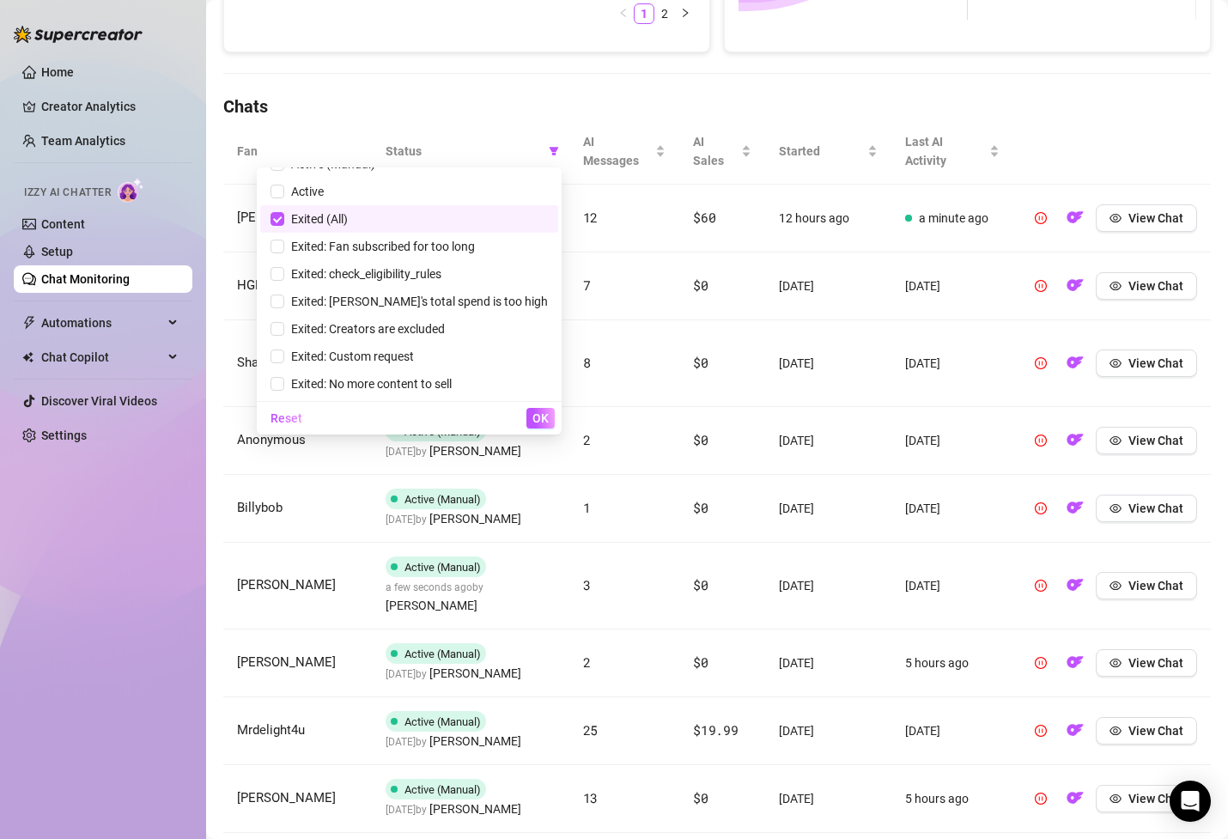
click at [490, 223] on span "Exited (All)" at bounding box center [409, 219] width 277 height 19
checkbox input "false"
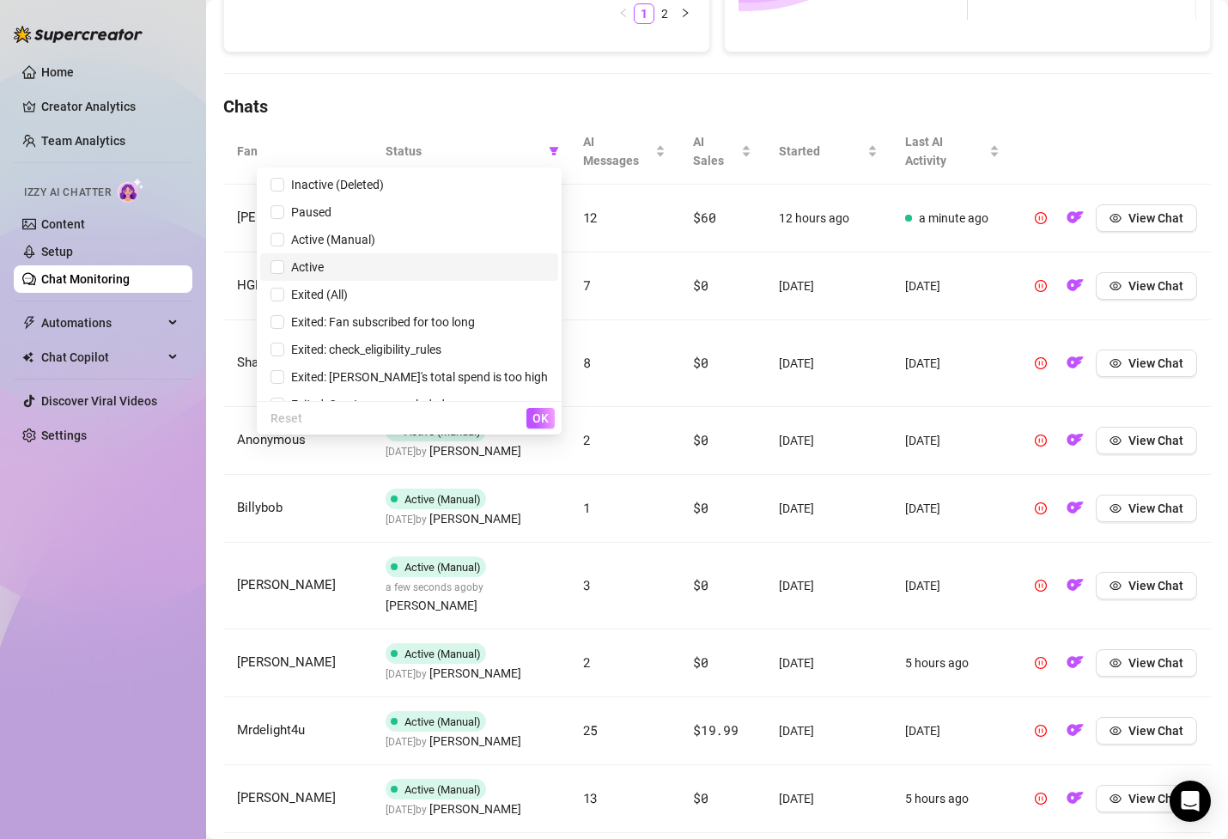
click at [440, 266] on span "Active" at bounding box center [409, 267] width 277 height 19
checkbox input "true"
click at [538, 415] on span "OK" at bounding box center [541, 418] width 16 height 14
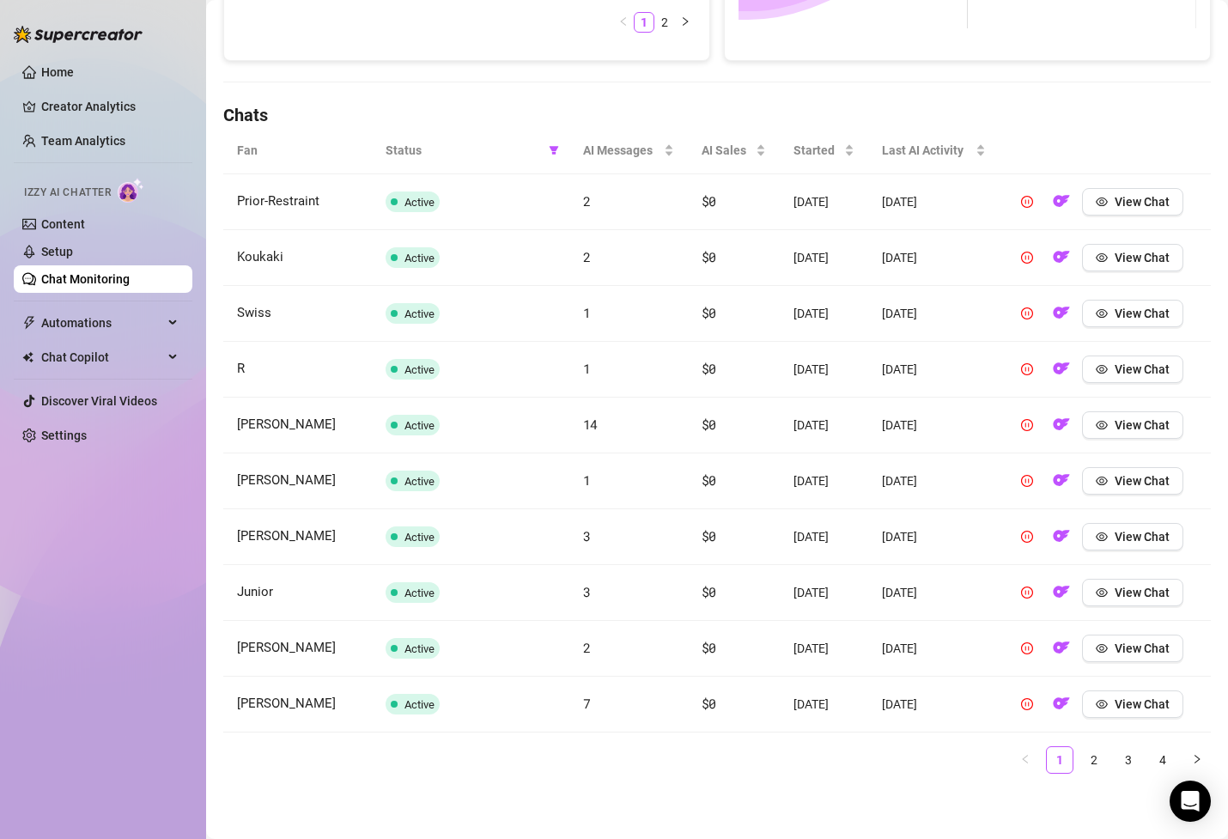
scroll to position [513, 0]
click at [986, 152] on div "Last AI Activity" at bounding box center [934, 150] width 104 height 19
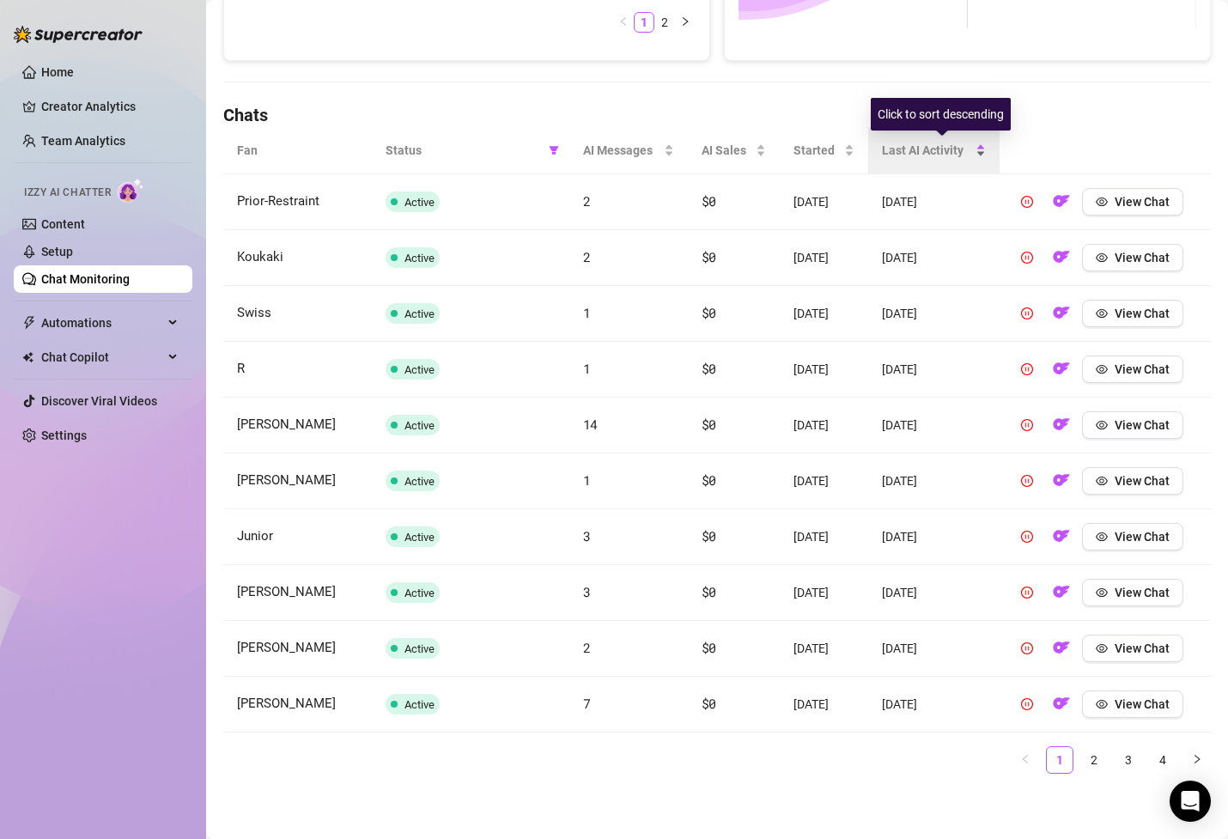
click at [986, 152] on div "Last AI Activity" at bounding box center [934, 150] width 104 height 19
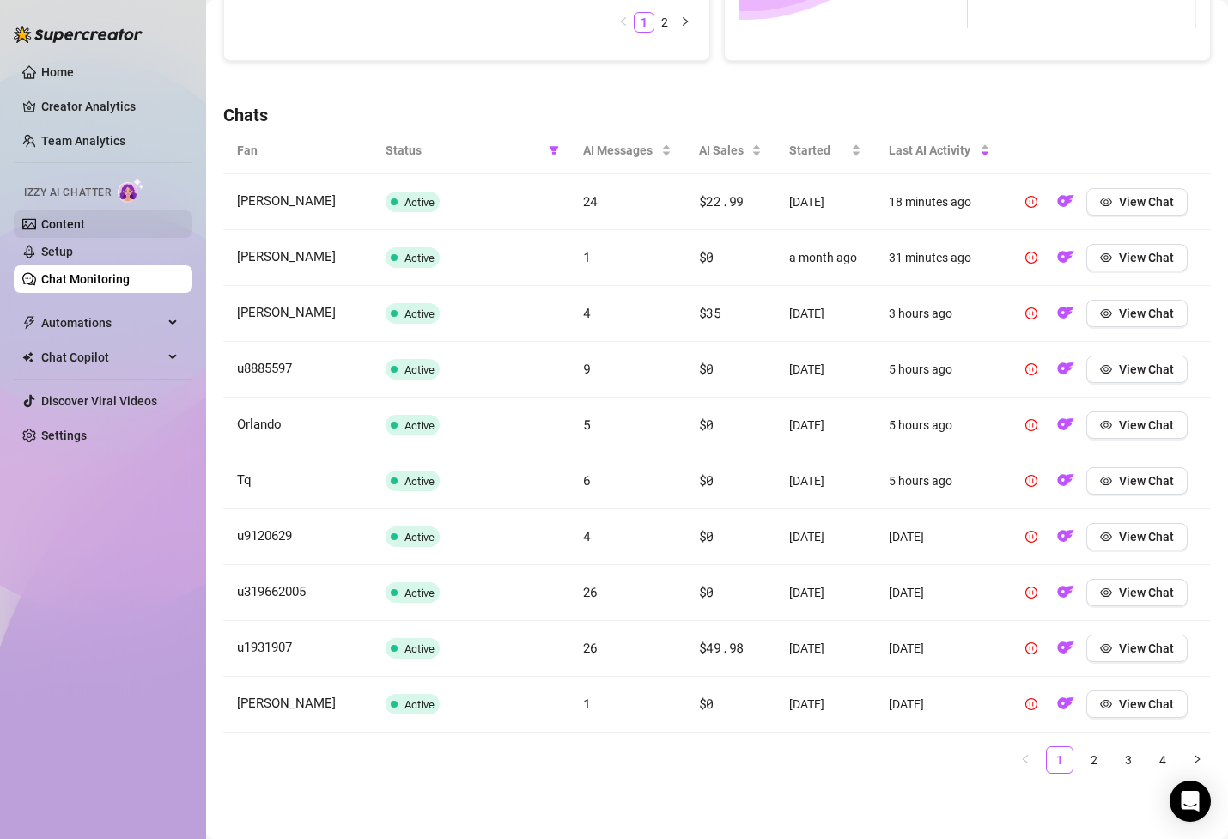
click at [85, 224] on link "Content" at bounding box center [63, 224] width 44 height 14
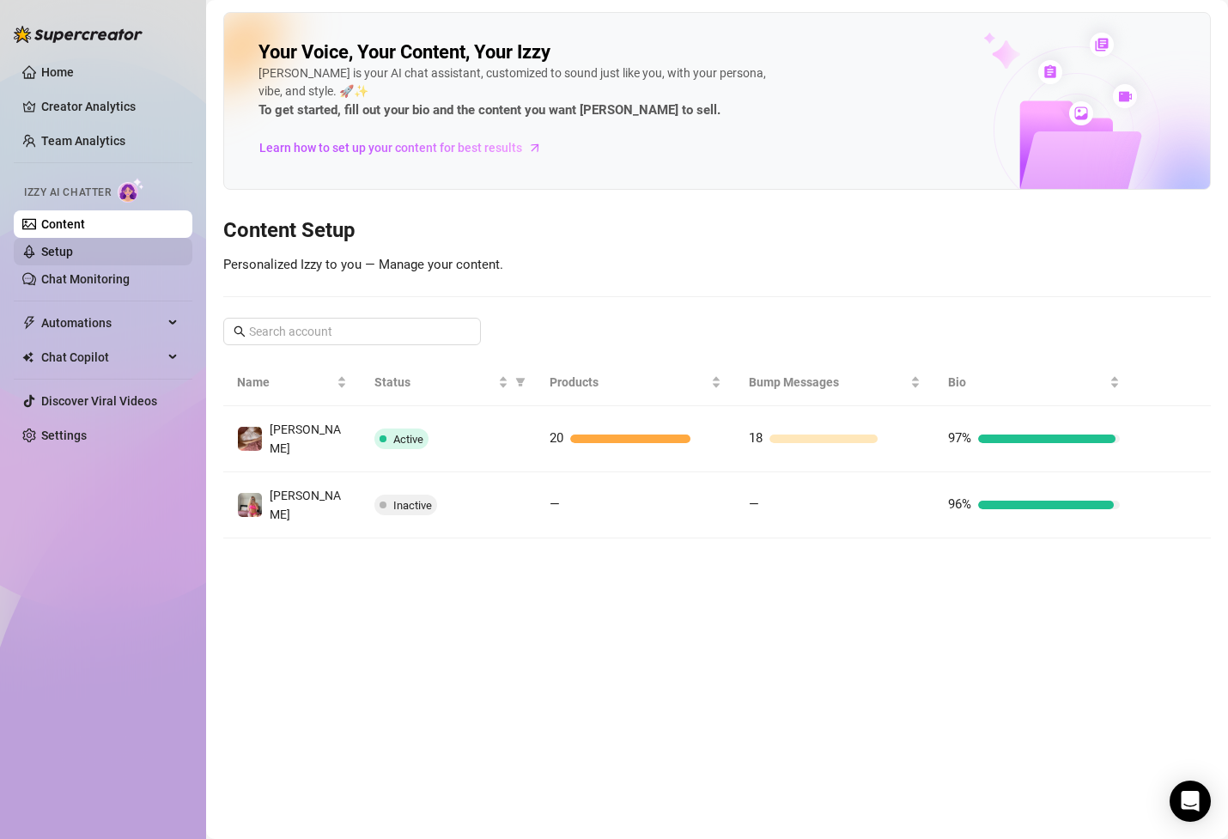
click at [73, 259] on link "Setup" at bounding box center [57, 252] width 32 height 14
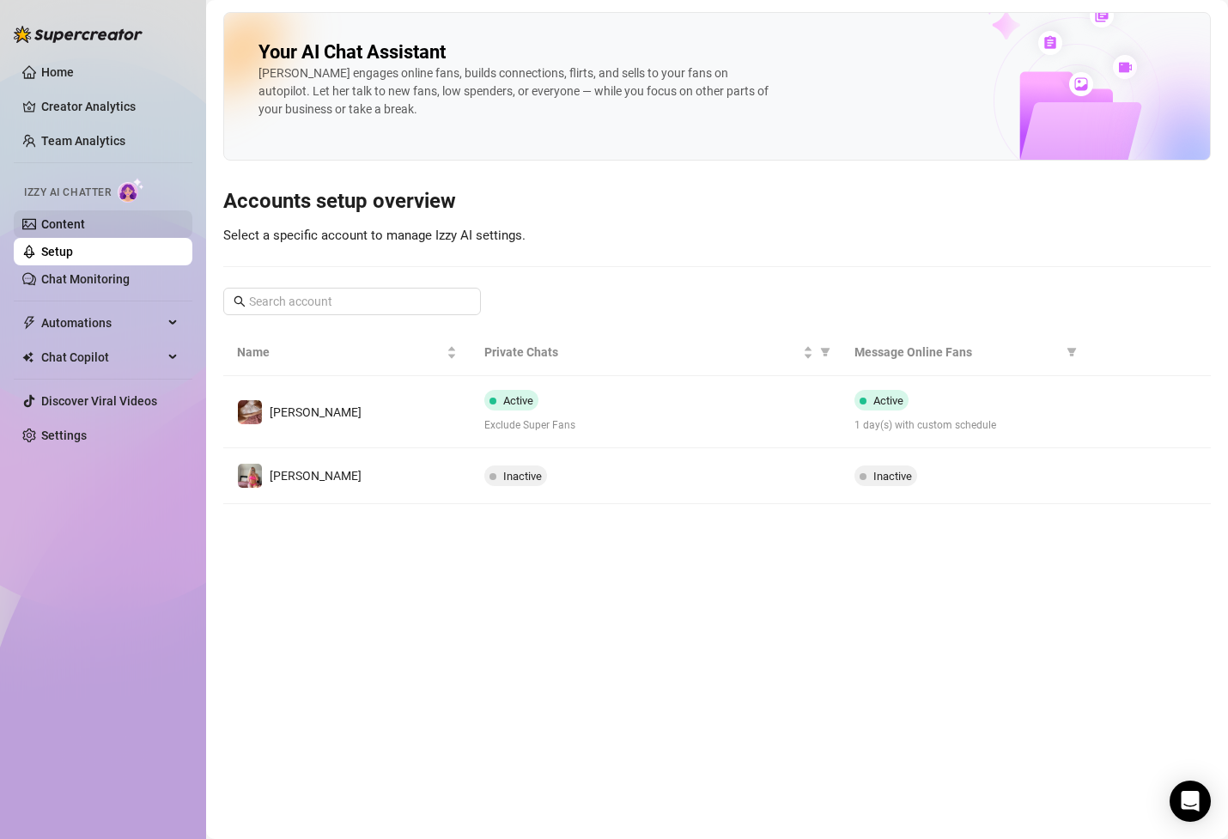
click at [85, 219] on link "Content" at bounding box center [63, 224] width 44 height 14
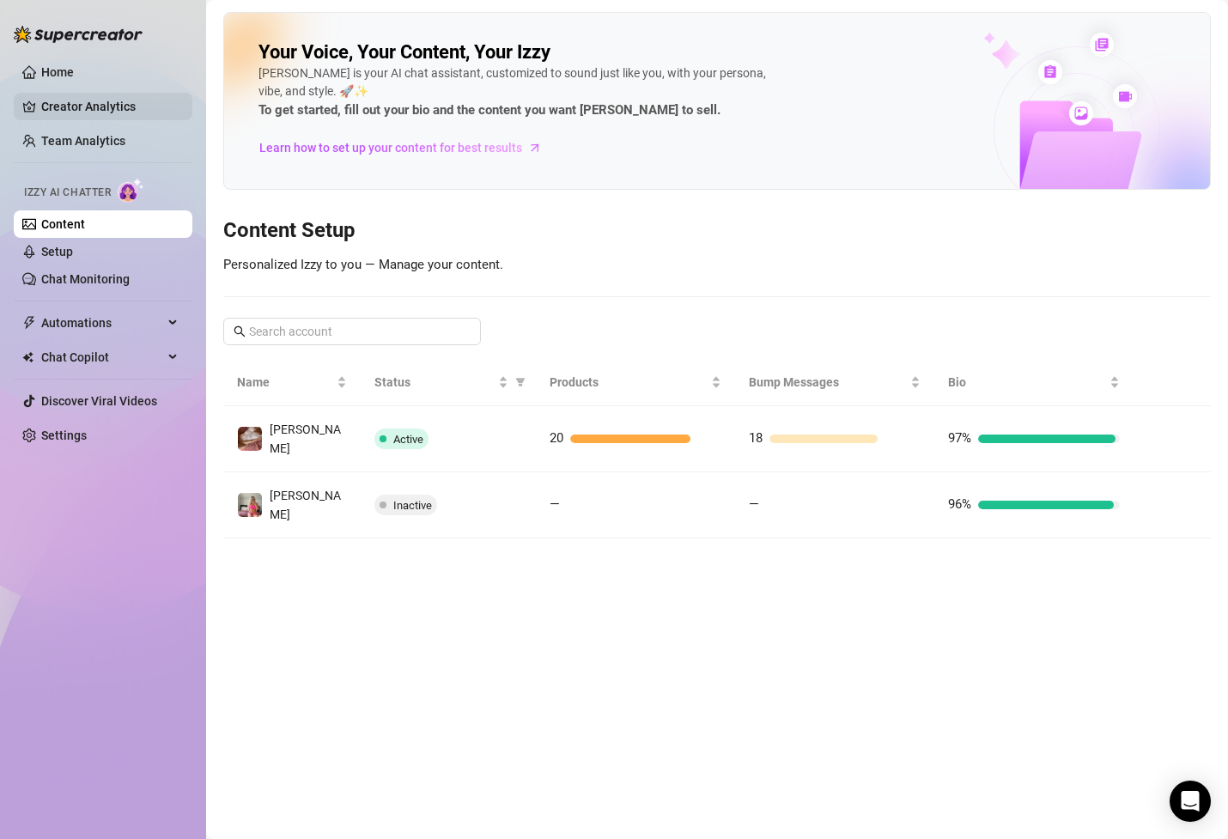
click at [108, 110] on link "Creator Analytics" at bounding box center [109, 106] width 137 height 27
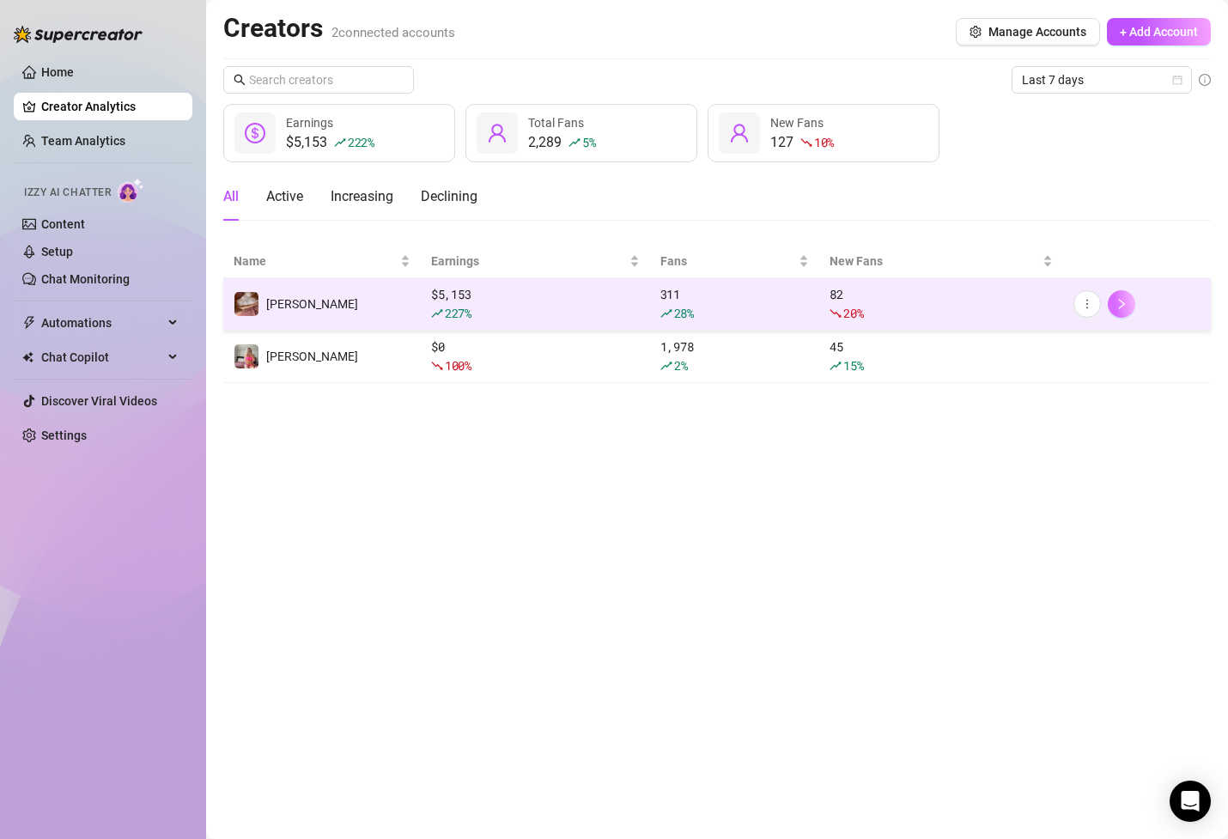
click at [1124, 304] on icon "right" at bounding box center [1121, 304] width 6 height 10
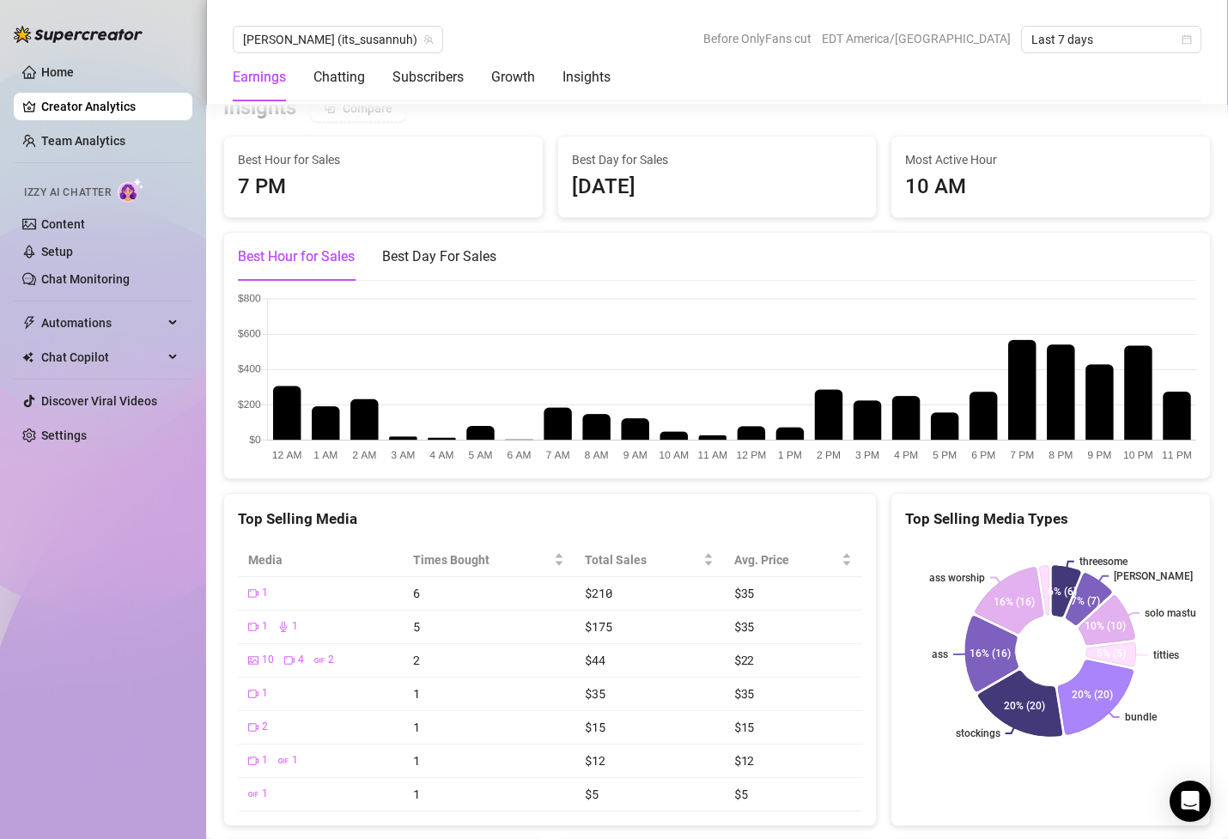
scroll to position [2932, 0]
click at [1097, 36] on span "Last 7 days" at bounding box center [1112, 40] width 160 height 26
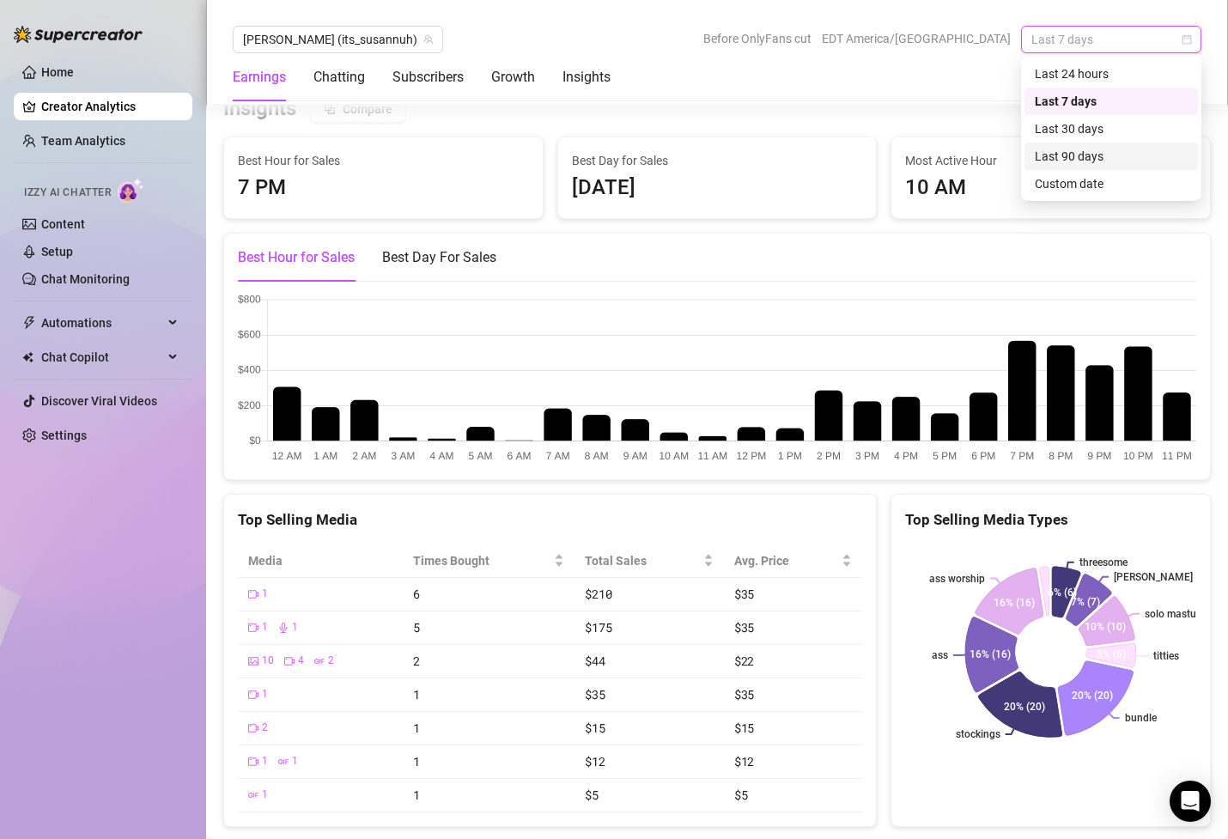
click at [1092, 178] on div "Custom date" at bounding box center [1111, 183] width 153 height 19
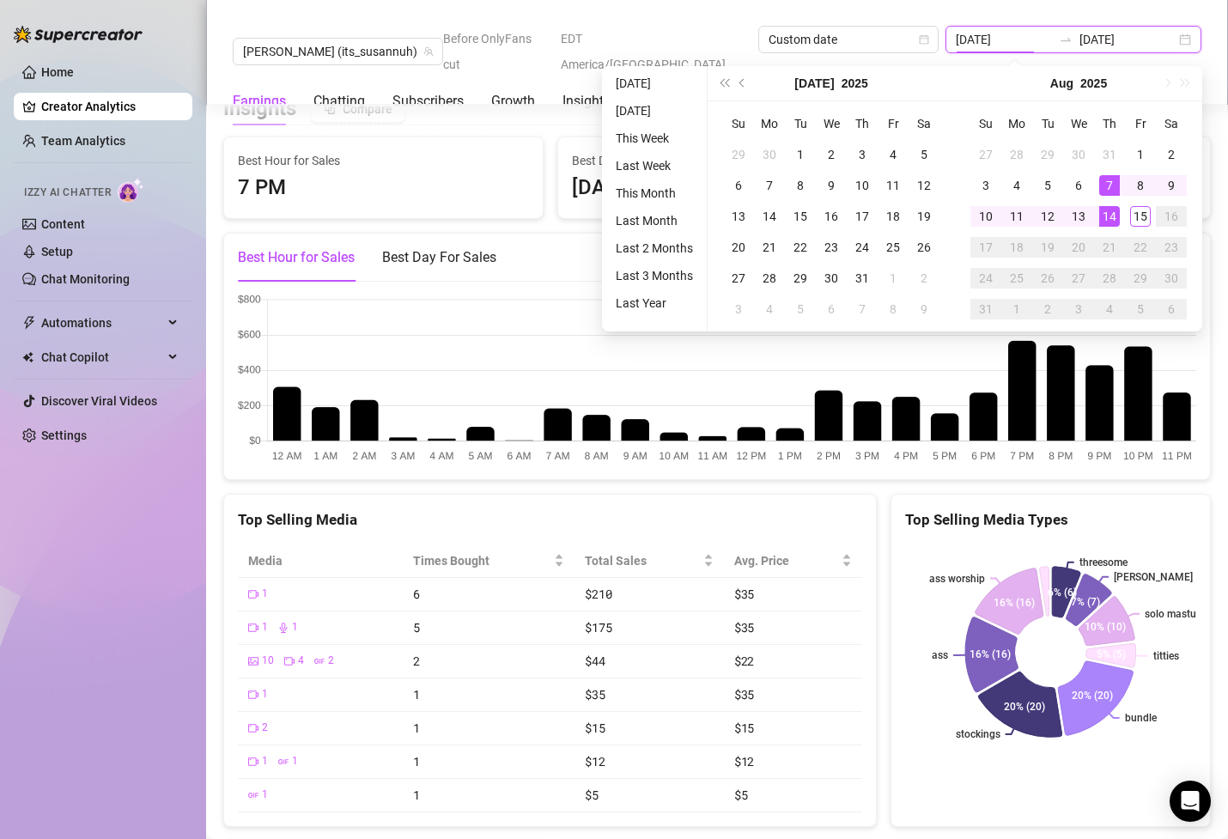
click at [1016, 37] on input "[DATE]" at bounding box center [1004, 39] width 96 height 19
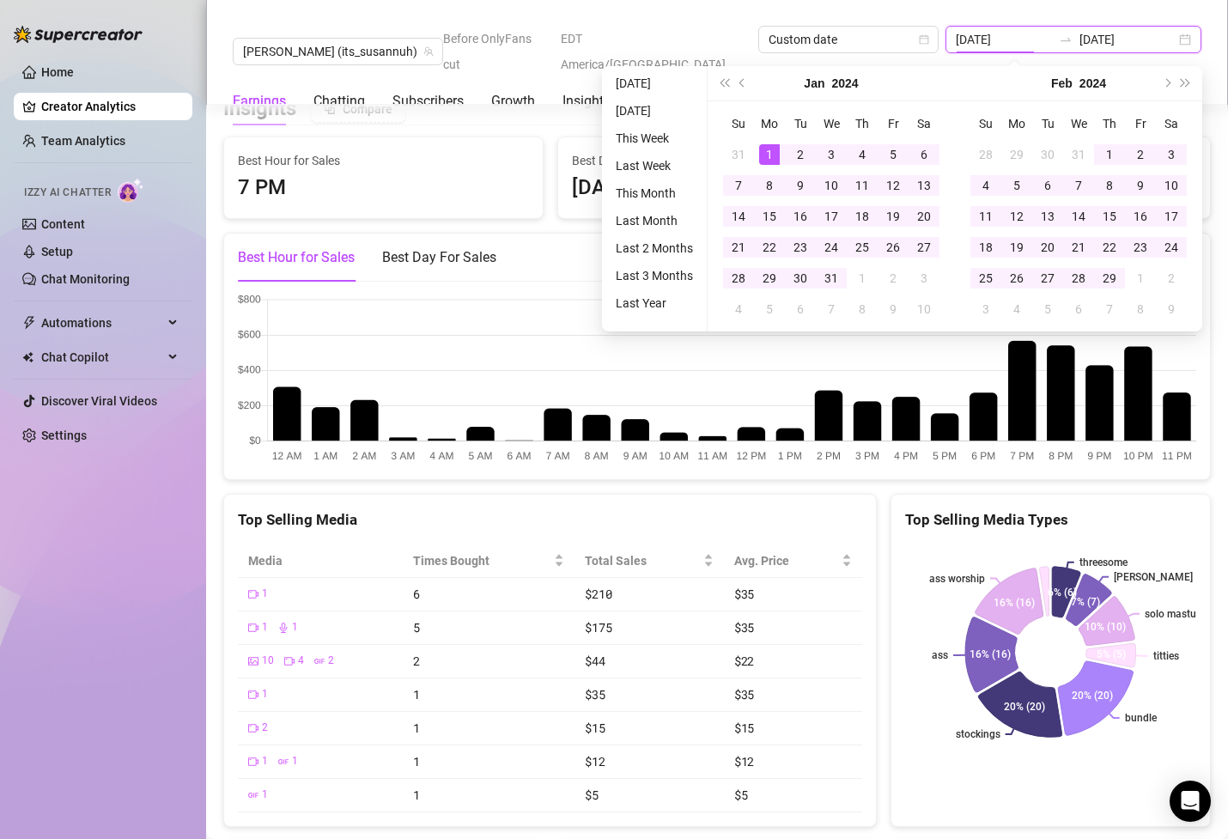
type input "[DATE]"
click at [1008, 18] on div "[PERSON_NAME] (its_susannuh) Before OnlyFans cut EDT America/[GEOGRAPHIC_DATA] …" at bounding box center [717, 52] width 1022 height 105
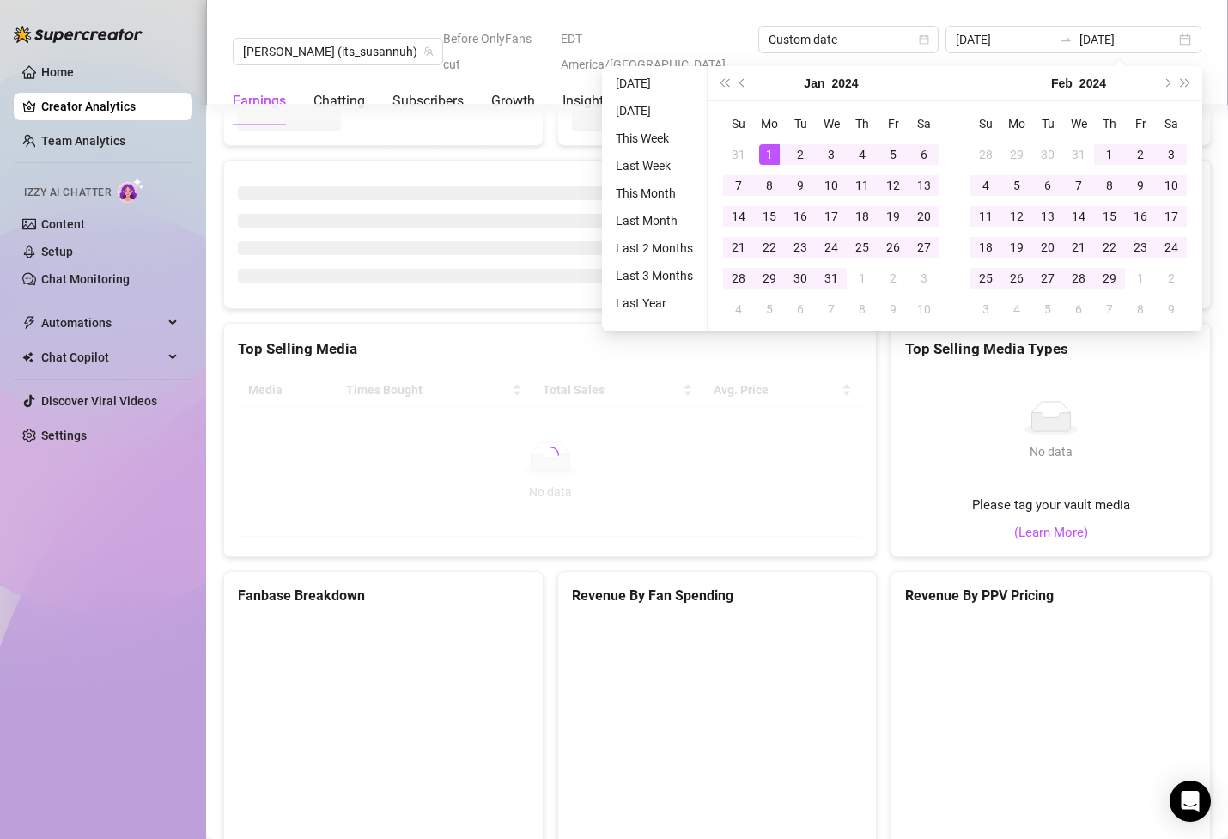
type input "[DATE]"
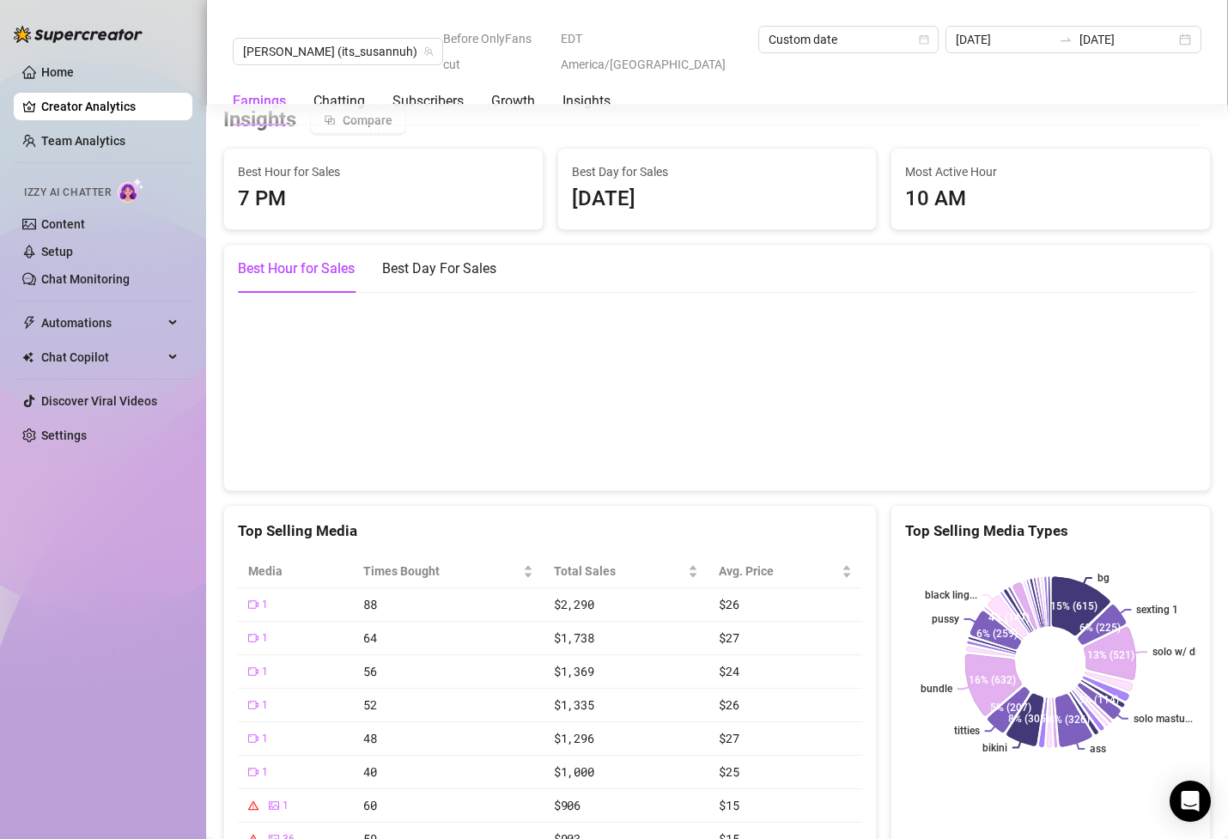
scroll to position [2947, 0]
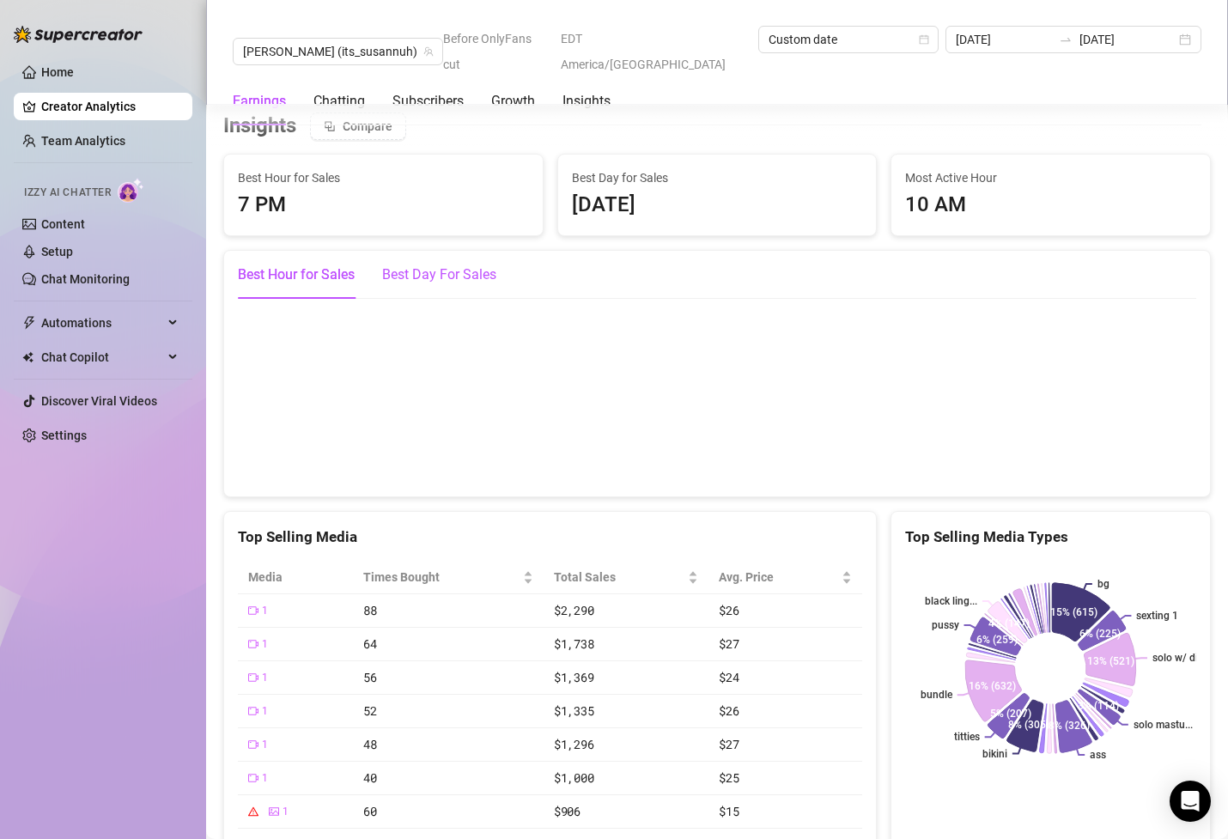
click at [460, 283] on div "Best Day For Sales" at bounding box center [439, 275] width 114 height 21
click at [281, 277] on div "Best Hour for Sales" at bounding box center [296, 275] width 117 height 21
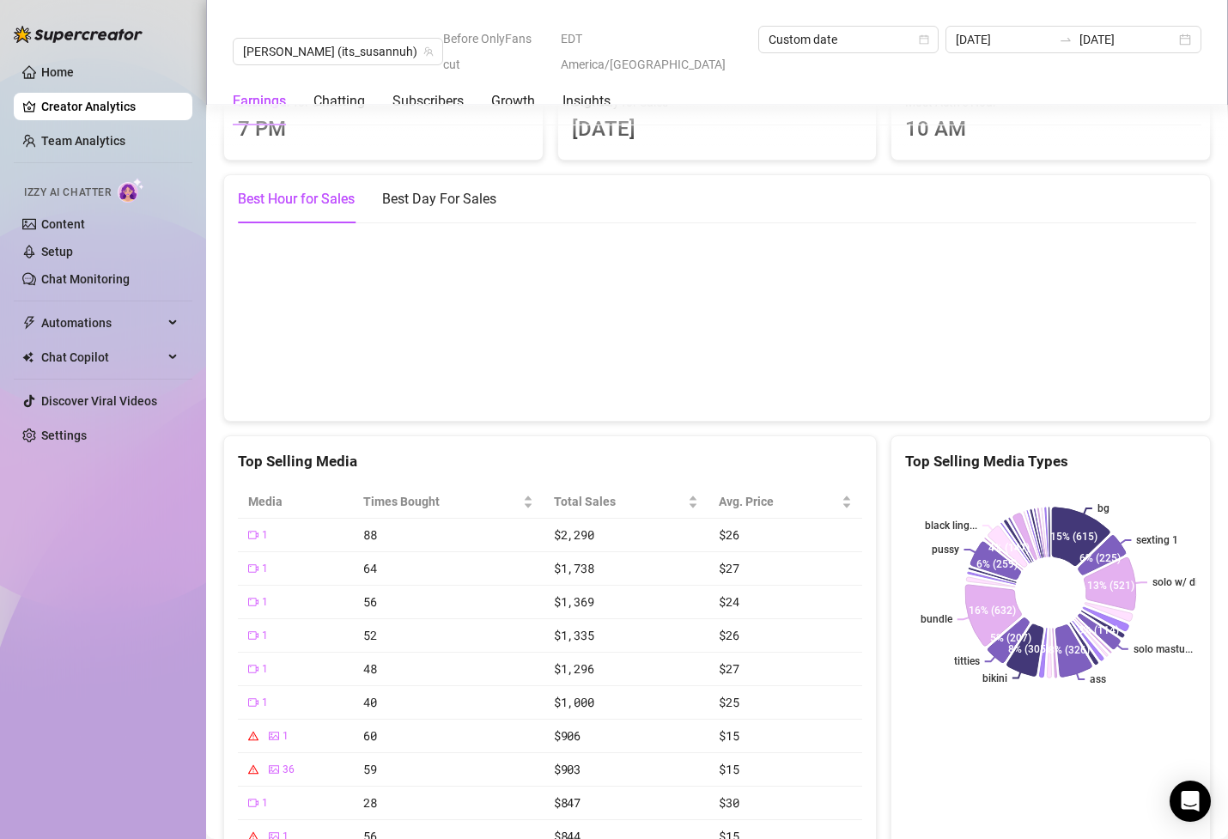
scroll to position [3024, 0]
